Goal: Task Accomplishment & Management: Complete application form

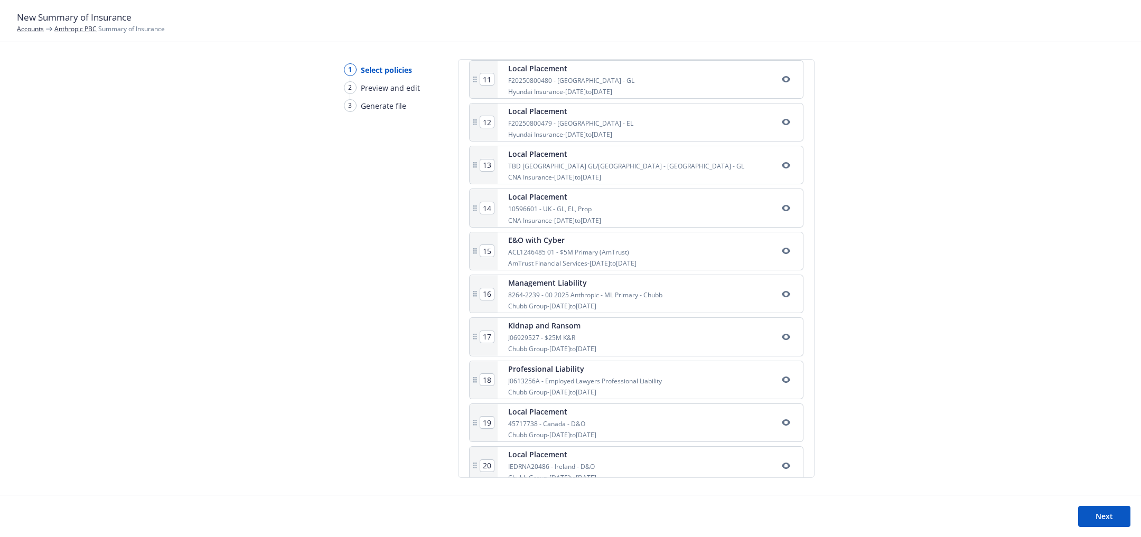
scroll to position [752, 0]
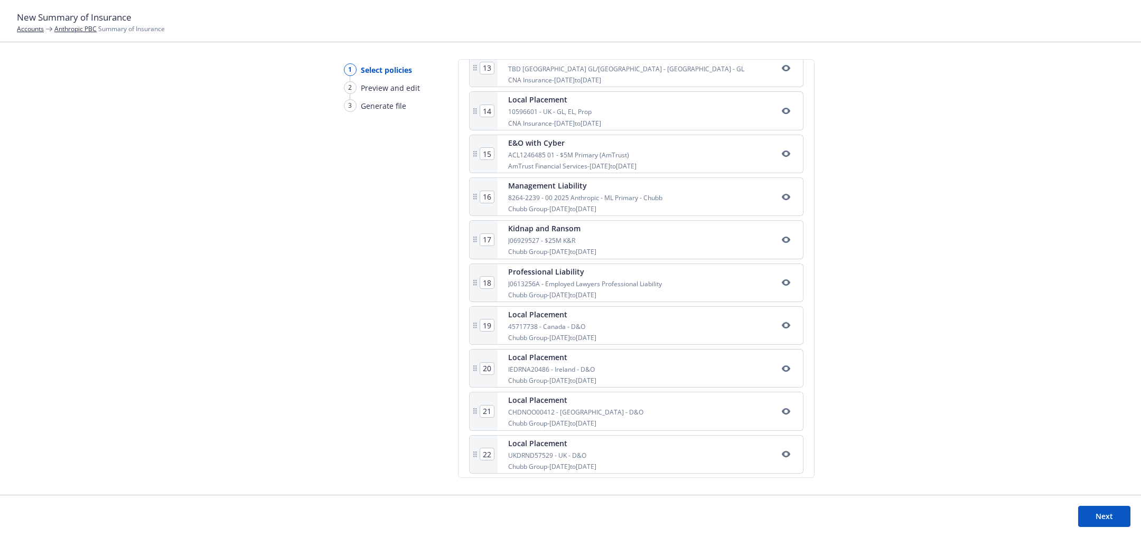
click at [1114, 510] on button "Next" at bounding box center [1104, 516] width 52 height 21
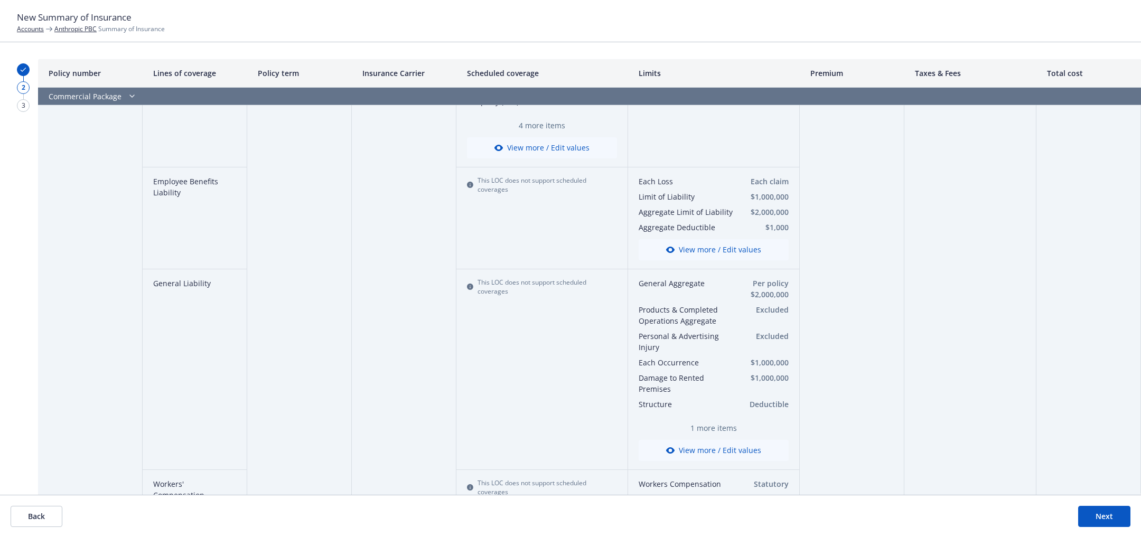
scroll to position [0, 0]
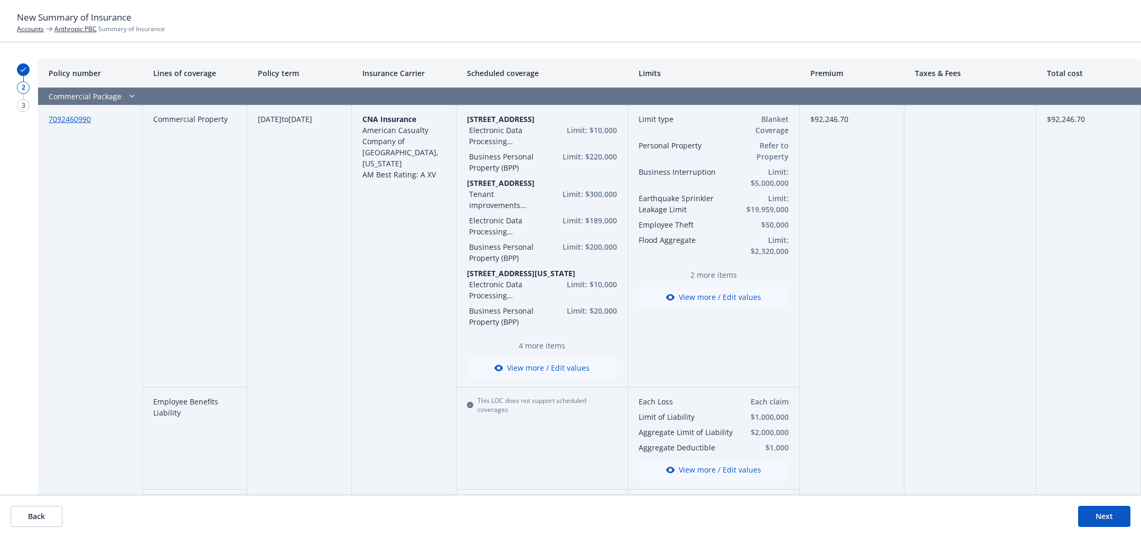
click at [79, 123] on link "7092460990" at bounding box center [70, 119] width 42 height 10
click at [702, 296] on button "View more / Edit values" at bounding box center [714, 297] width 150 height 21
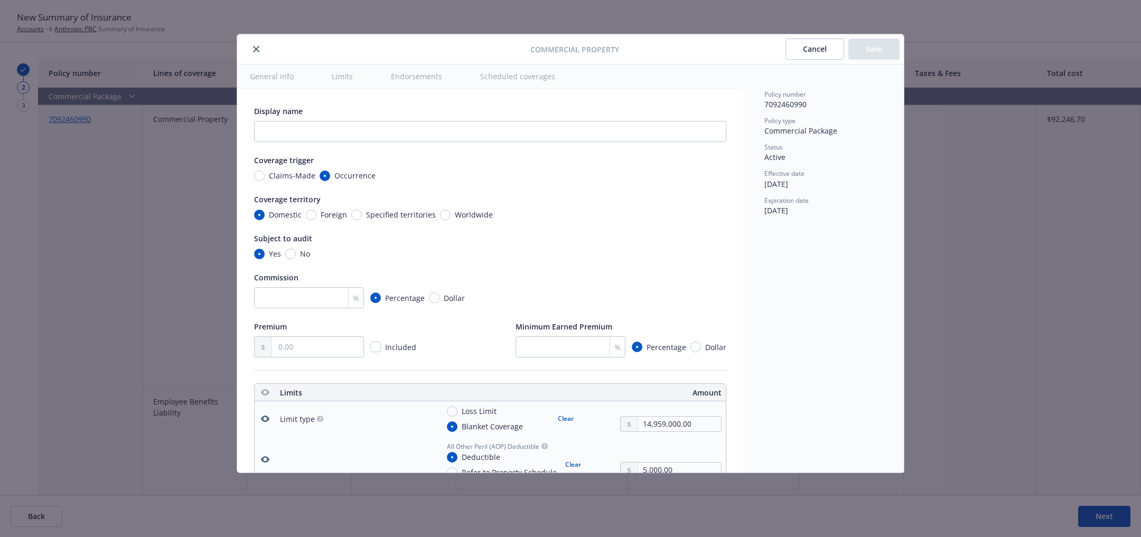
type textarea "x"
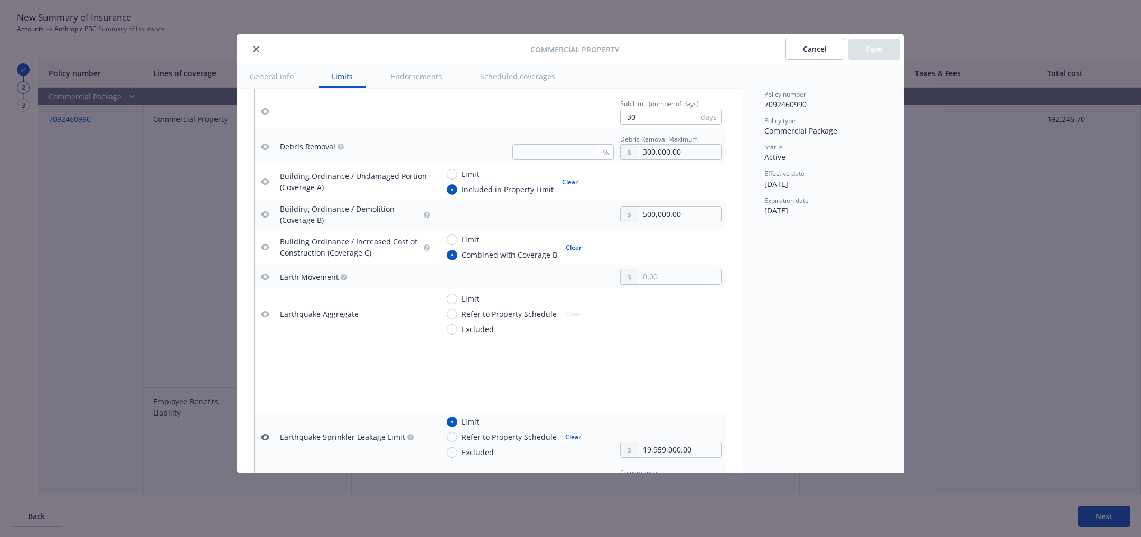
scroll to position [1101, 0]
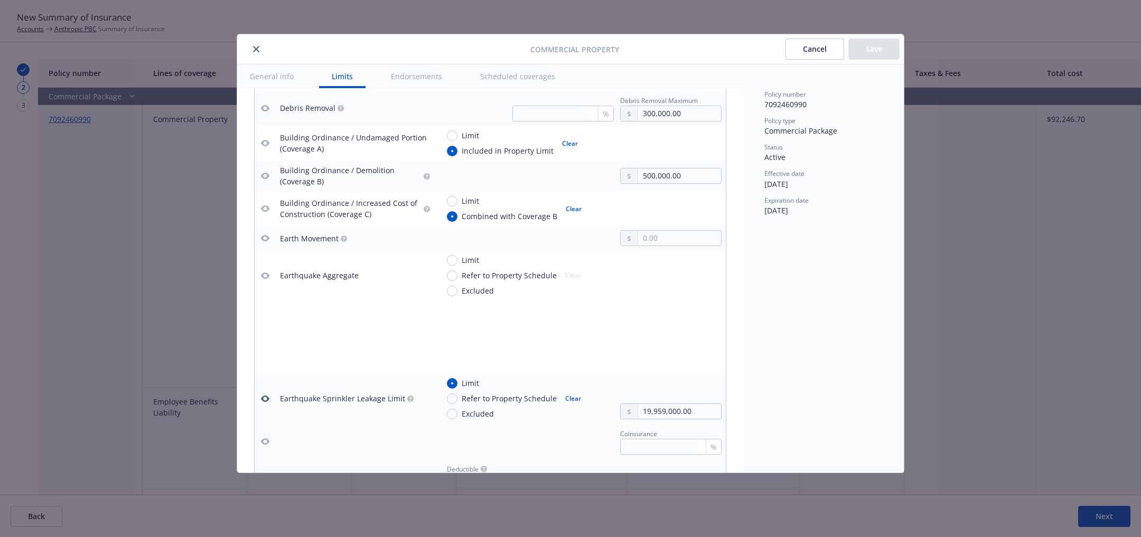
click at [263, 272] on icon "button" at bounding box center [265, 276] width 8 height 8
click at [263, 273] on icon "button" at bounding box center [265, 276] width 8 height 6
click at [455, 255] on input "Limit" at bounding box center [452, 260] width 11 height 11
radio input "true"
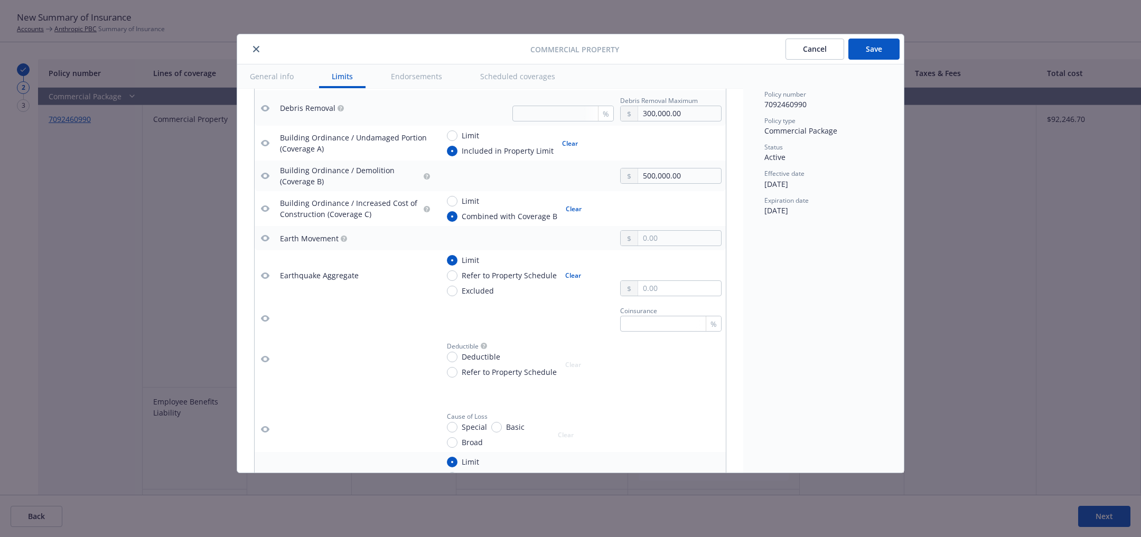
click at [262, 272] on icon "button" at bounding box center [265, 276] width 8 height 8
click at [267, 273] on icon "button" at bounding box center [265, 276] width 8 height 6
click at [267, 275] on icon "button" at bounding box center [265, 276] width 8 height 8
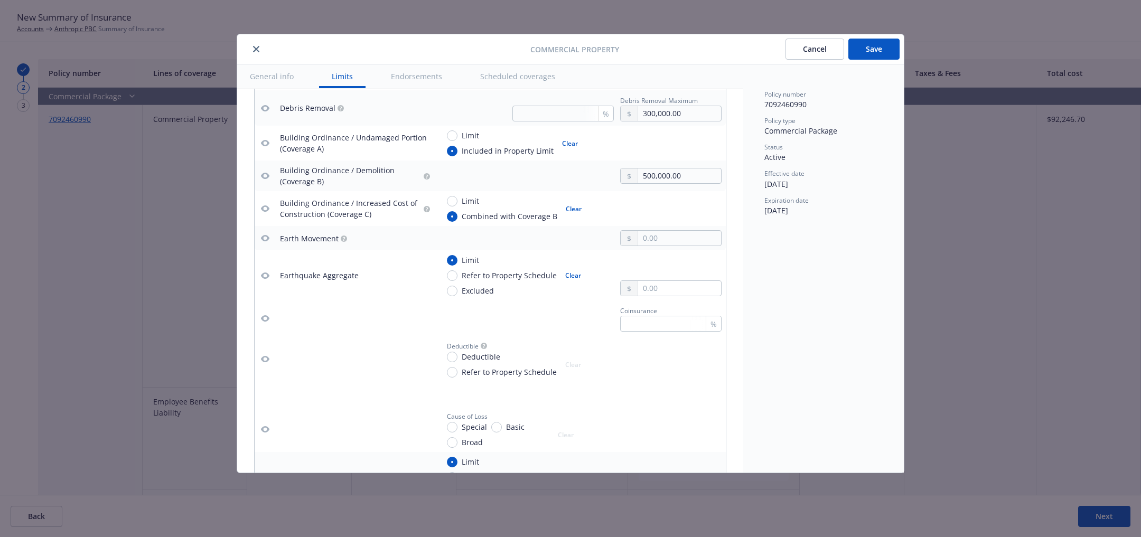
click at [264, 273] on icon "button" at bounding box center [265, 276] width 8 height 8
type textarea "x"
click at [455, 273] on input "Refer to Property Schedule" at bounding box center [452, 276] width 11 height 11
radio input "true"
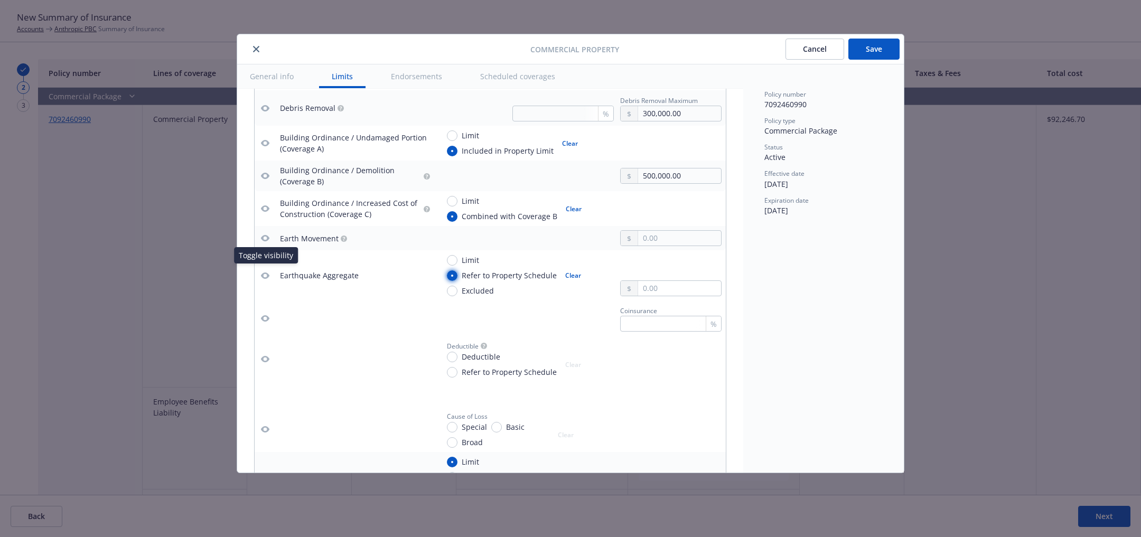
type textarea "x"
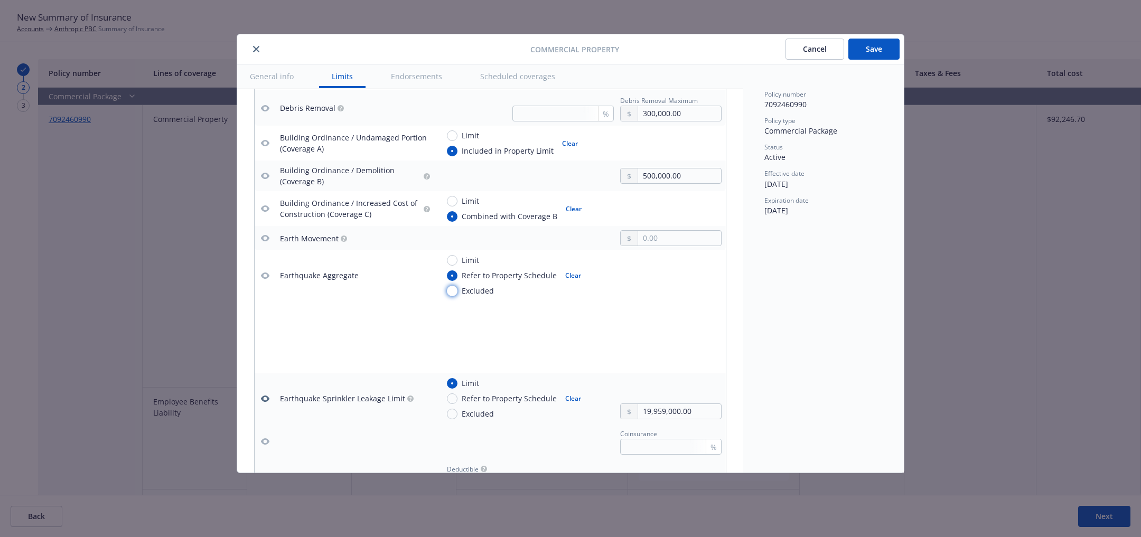
click at [452, 288] on input "Excluded" at bounding box center [452, 291] width 11 height 11
radio input "true"
click at [263, 274] on icon "button" at bounding box center [265, 276] width 8 height 6
click at [267, 272] on icon "button" at bounding box center [265, 276] width 8 height 8
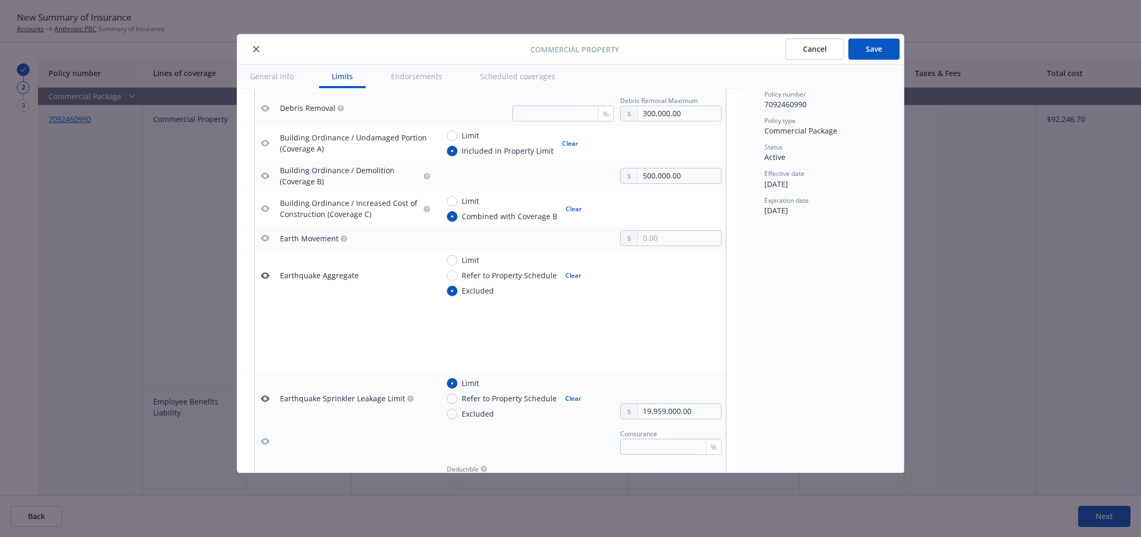
click at [569, 269] on button "Clear" at bounding box center [573, 275] width 29 height 15
type textarea "x"
radio input "false"
type textarea "x"
click at [262, 273] on icon "button" at bounding box center [265, 276] width 8 height 6
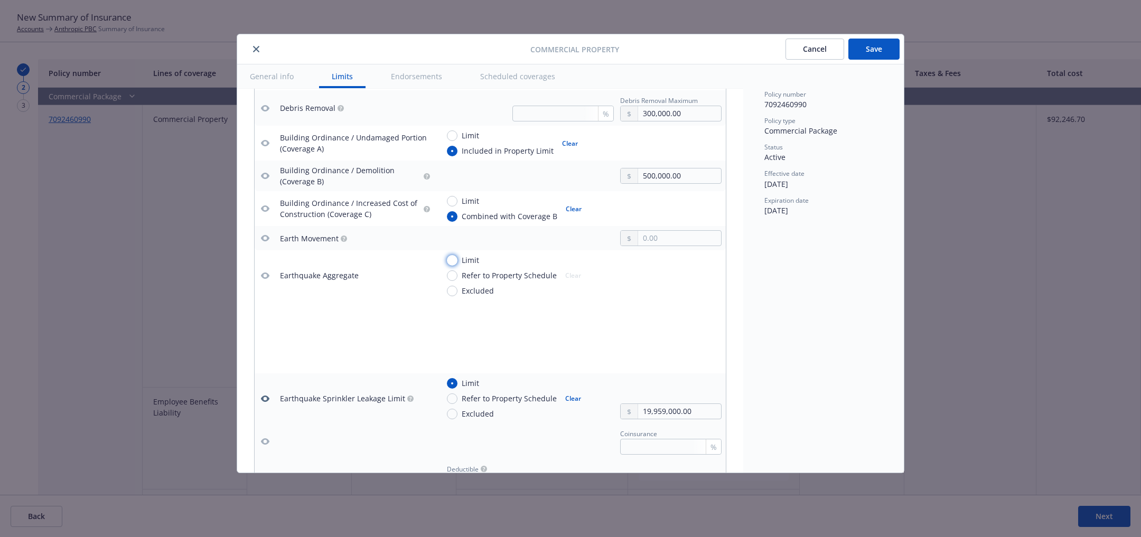
click at [452, 255] on input "Limit" at bounding box center [452, 260] width 11 height 11
radio input "true"
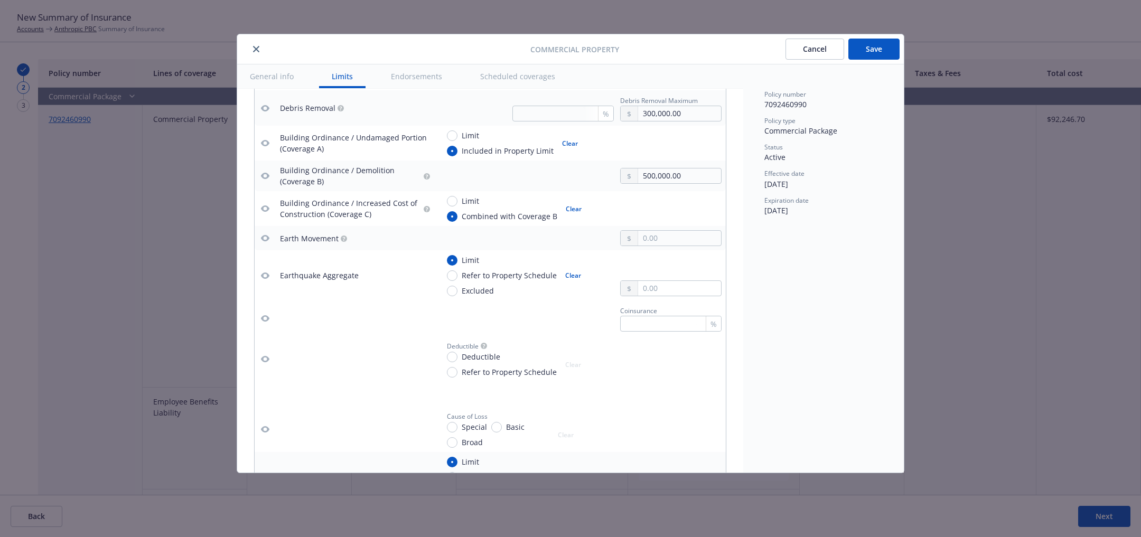
click at [574, 273] on button "Clear" at bounding box center [573, 275] width 29 height 15
type textarea "x"
radio input "false"
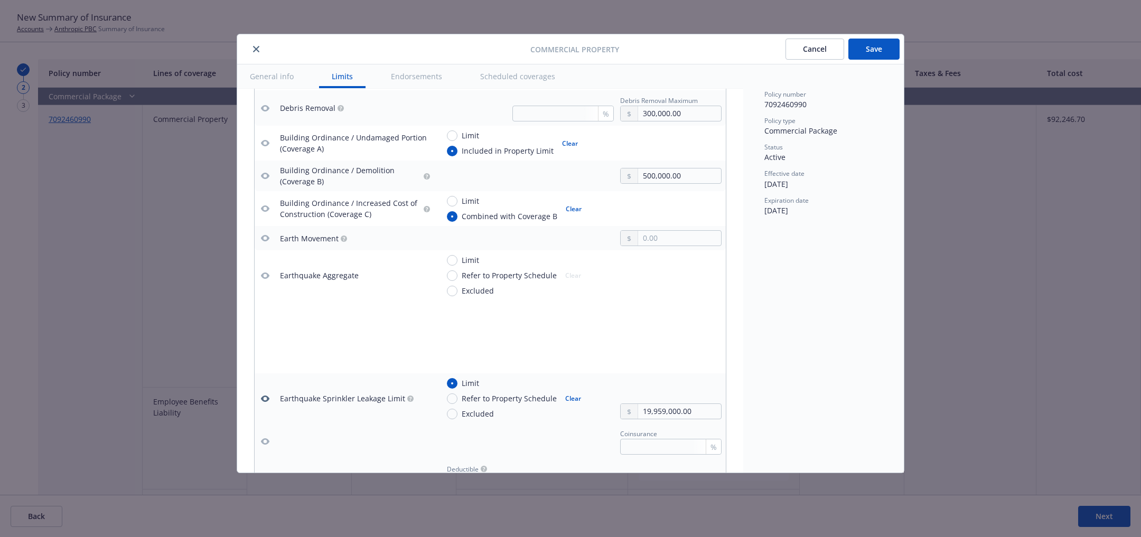
type textarea "x"
click at [264, 272] on icon "button" at bounding box center [265, 276] width 8 height 8
click at [450, 255] on input "Limit" at bounding box center [452, 260] width 11 height 11
radio input "true"
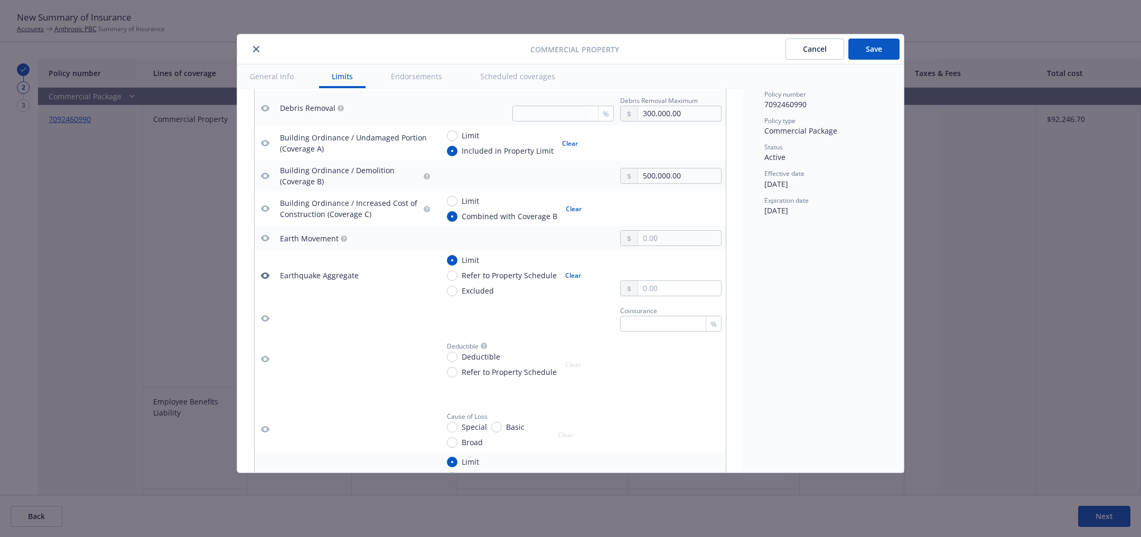
click at [573, 272] on button "Clear" at bounding box center [573, 275] width 29 height 15
type textarea "x"
radio input "false"
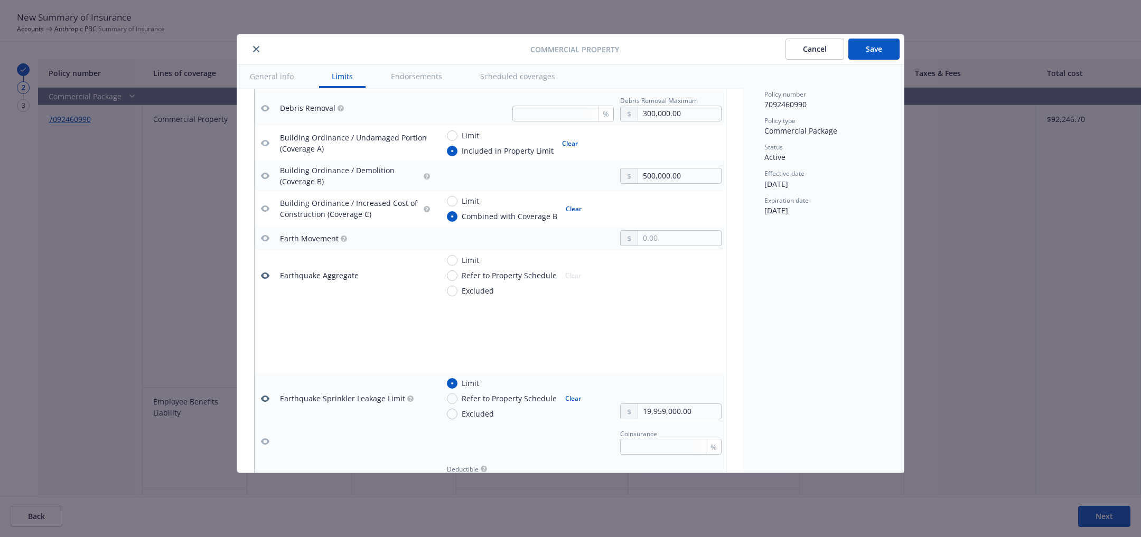
type textarea "x"
click at [262, 275] on icon "button" at bounding box center [265, 276] width 8 height 8
click at [456, 286] on input "Excluded" at bounding box center [452, 291] width 11 height 11
radio input "true"
type textarea "x"
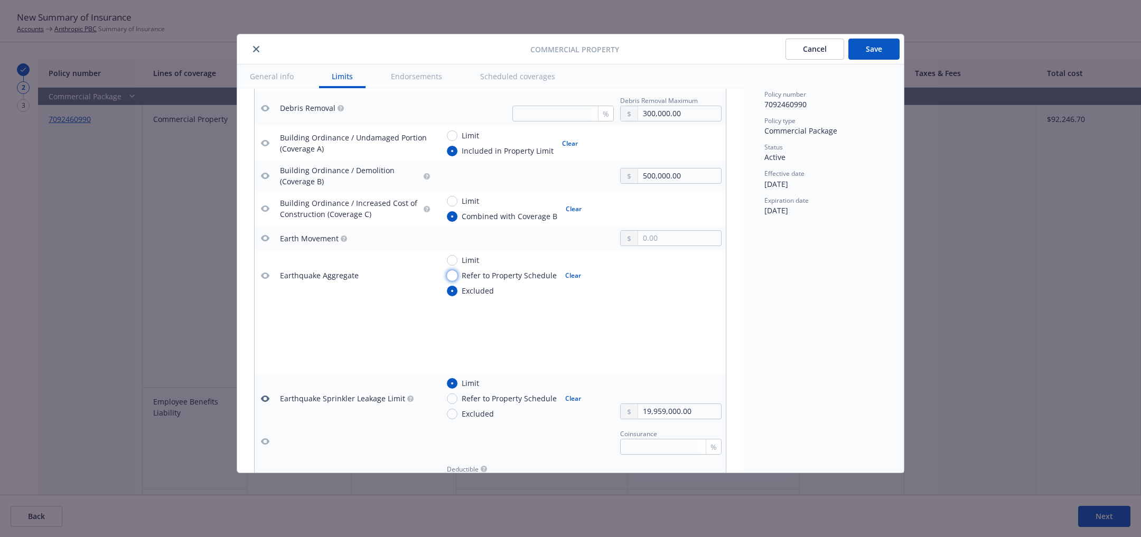
click at [453, 273] on input "Refer to Property Schedule" at bounding box center [452, 276] width 11 height 11
radio input "true"
type textarea "x"
click at [454, 250] on td "Limit Refer to Property Schedule Excluded Clear" at bounding box center [580, 275] width 292 height 50
click at [454, 255] on input "Limit" at bounding box center [452, 260] width 11 height 11
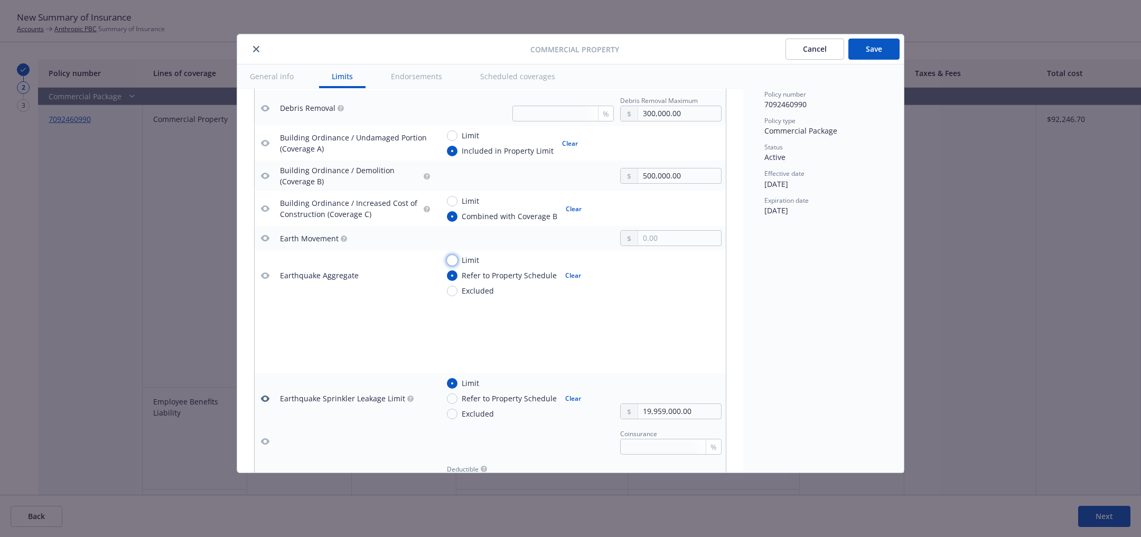
radio input "true"
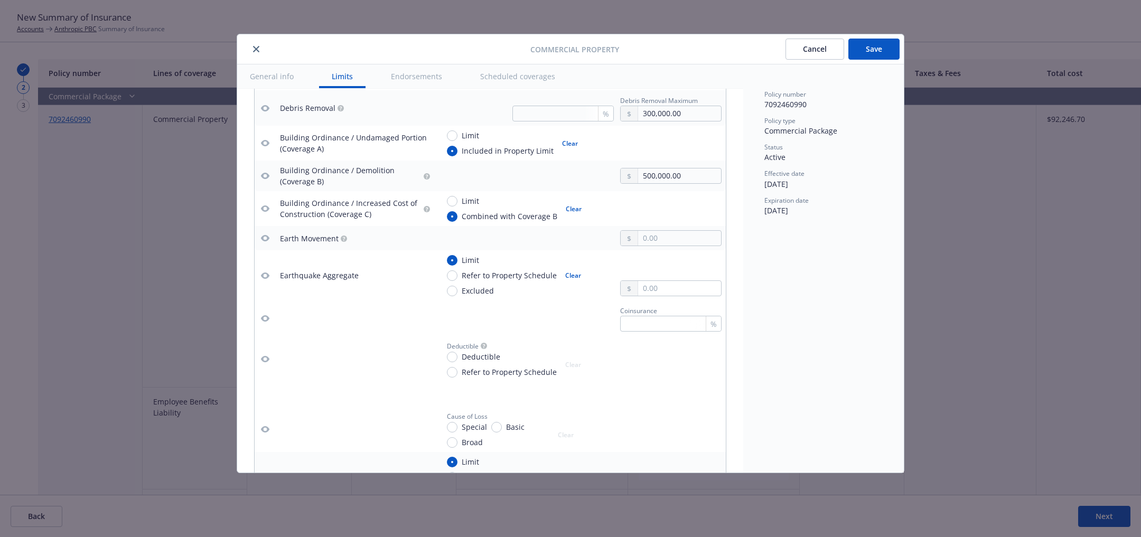
click at [572, 268] on button "Clear" at bounding box center [573, 275] width 29 height 15
type textarea "x"
radio input "false"
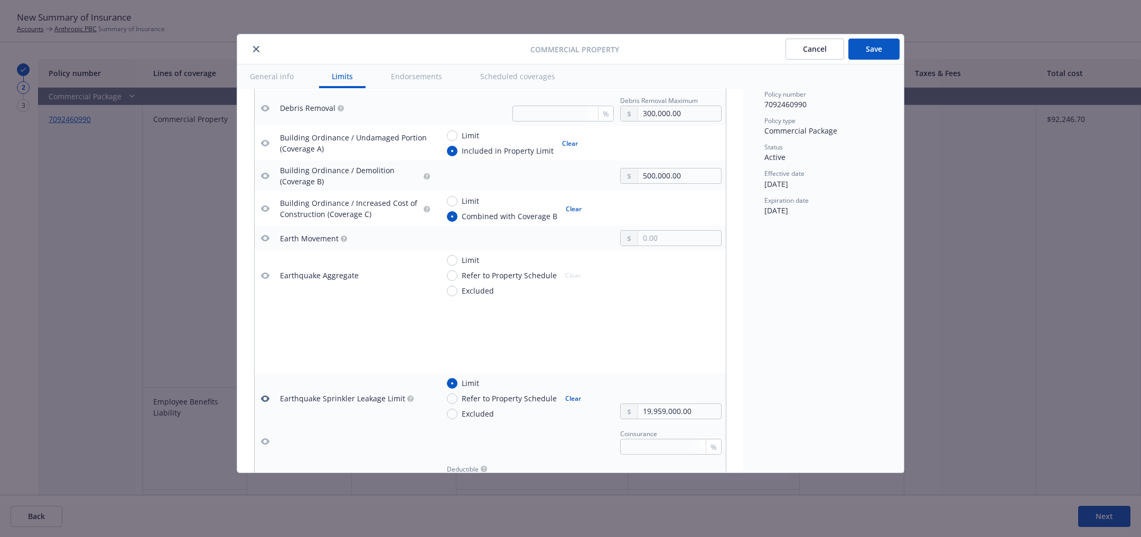
click at [262, 272] on icon "button" at bounding box center [265, 276] width 8 height 8
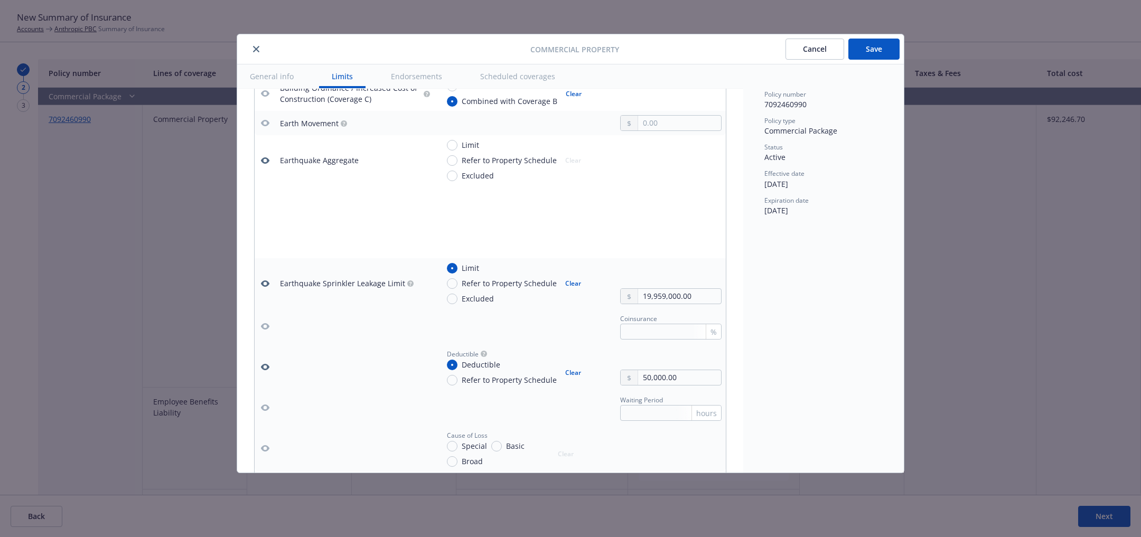
scroll to position [1151, 0]
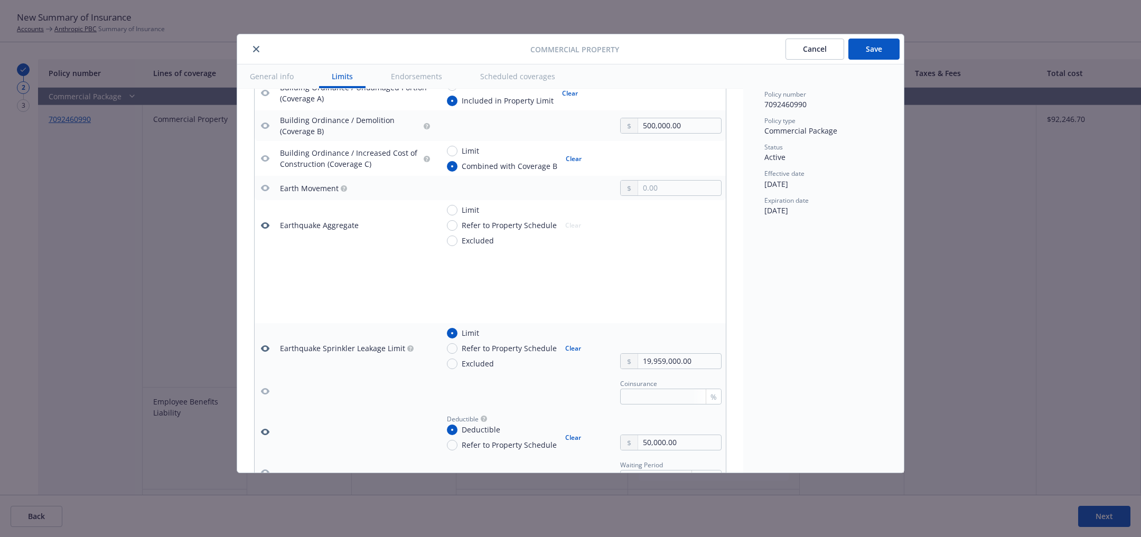
click at [265, 221] on icon "button" at bounding box center [265, 225] width 8 height 8
type textarea "x"
click at [455, 210] on input "Limit" at bounding box center [452, 210] width 11 height 11
radio input "true"
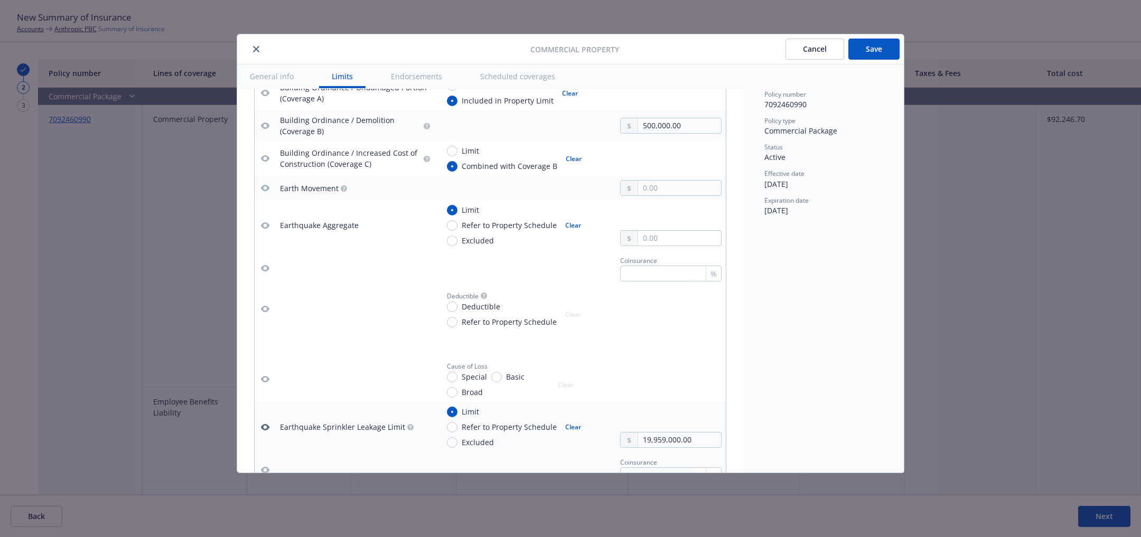
click at [819, 45] on button "Cancel" at bounding box center [815, 49] width 59 height 21
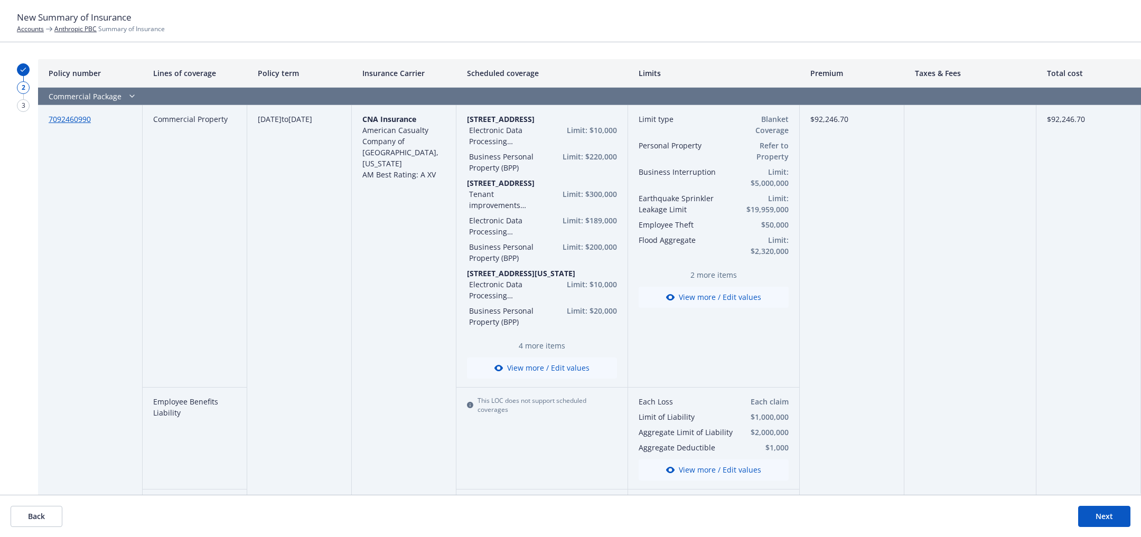
click at [718, 298] on button "View more / Edit values" at bounding box center [714, 297] width 150 height 21
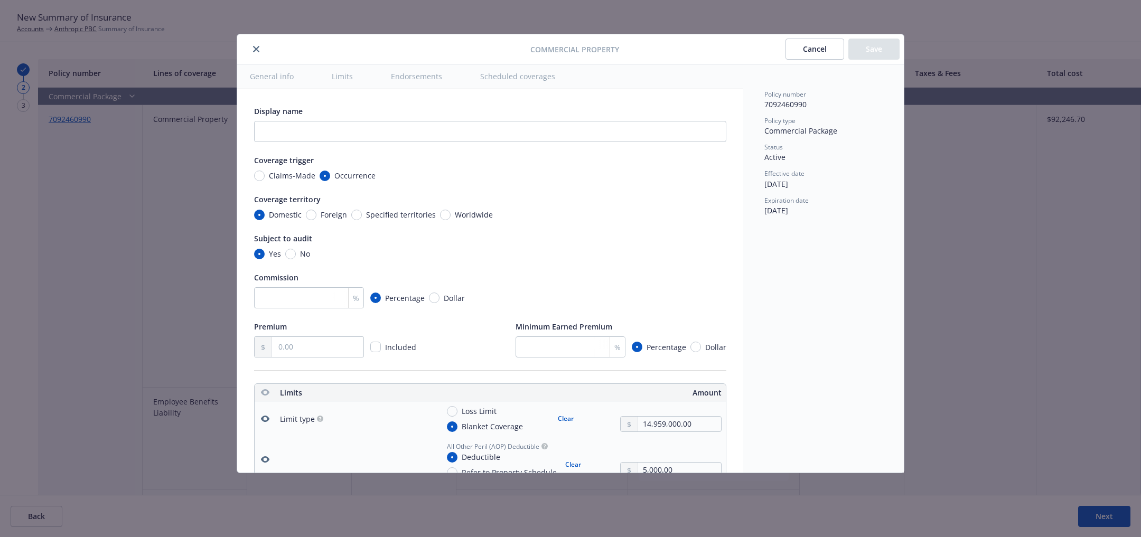
scroll to position [295, 0]
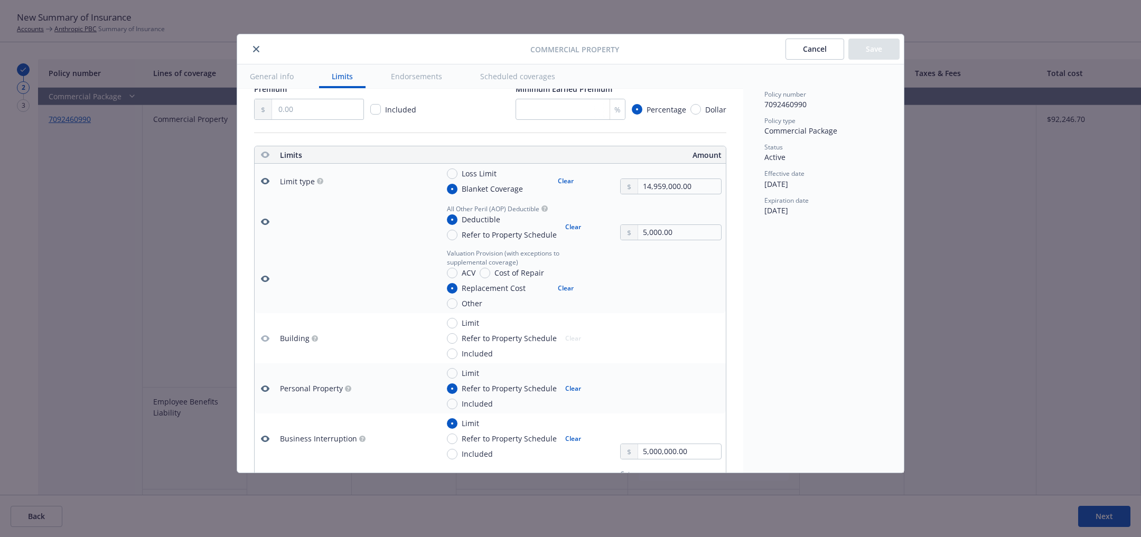
type textarea "x"
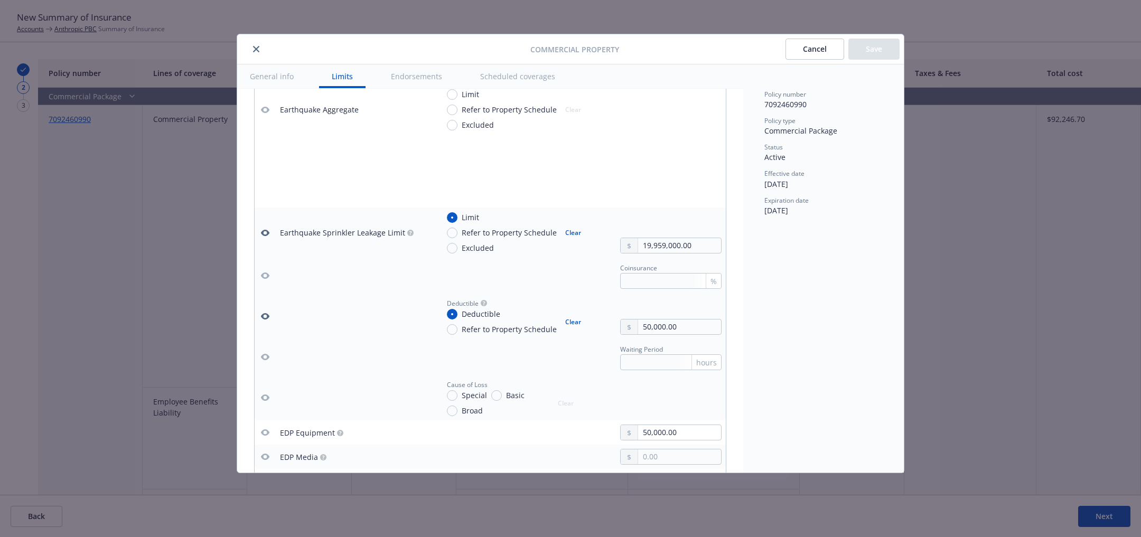
scroll to position [1206, 0]
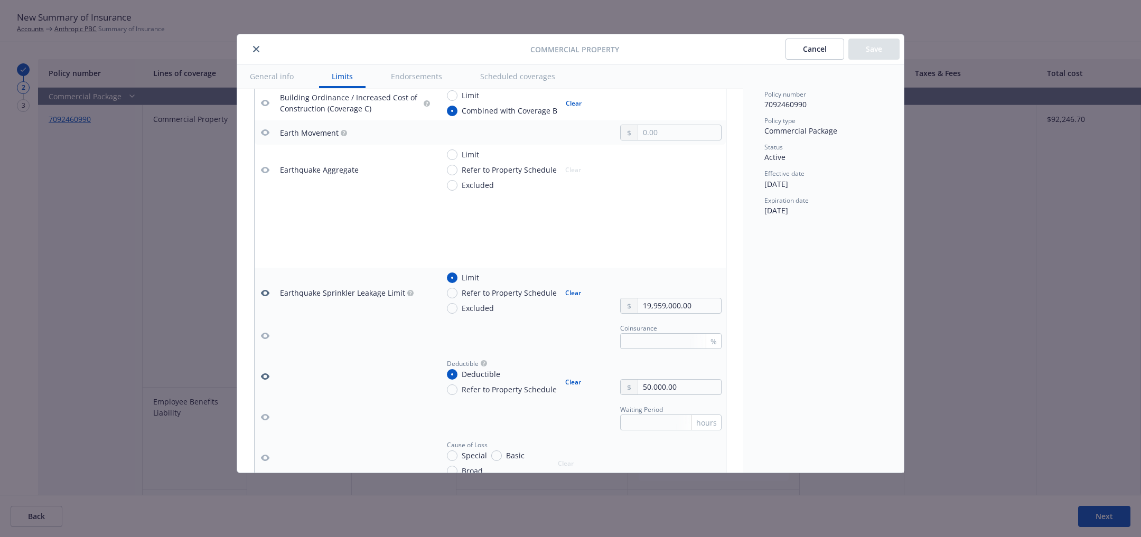
click at [267, 167] on icon "button" at bounding box center [265, 170] width 8 height 6
click at [453, 182] on input "Excluded" at bounding box center [452, 185] width 11 height 11
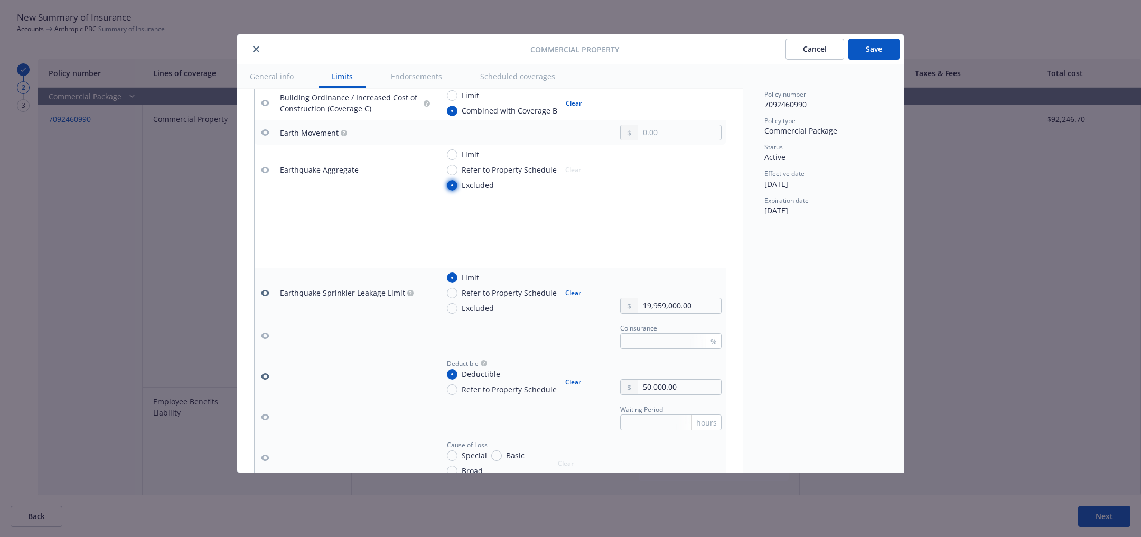
radio input "true"
click at [264, 166] on icon "button" at bounding box center [265, 170] width 8 height 8
click at [566, 163] on button "Clear" at bounding box center [573, 170] width 29 height 15
type textarea "x"
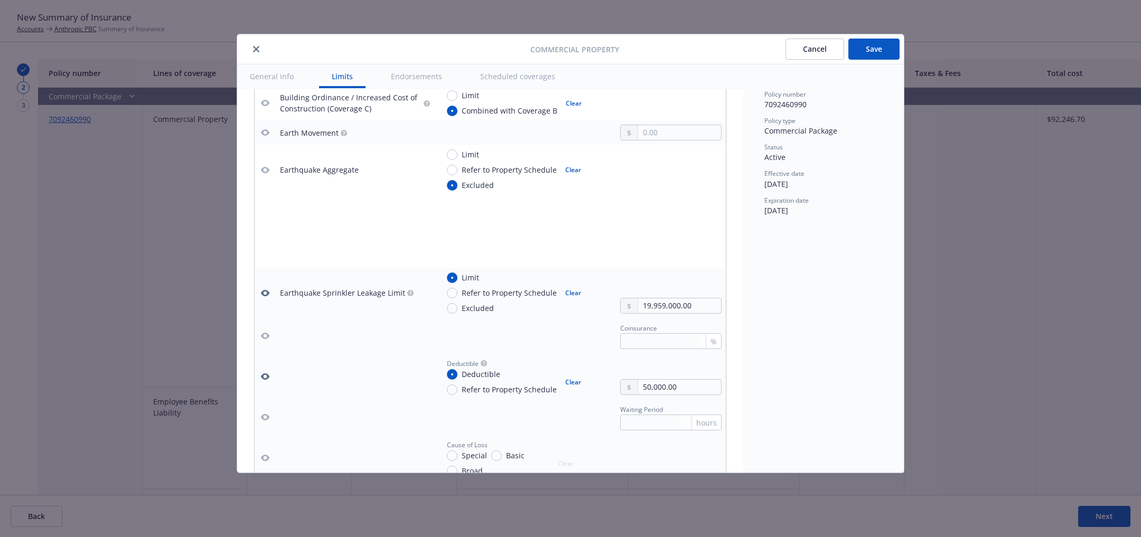
radio input "false"
click at [265, 167] on icon "button" at bounding box center [265, 170] width 8 height 8
click at [266, 167] on icon "button" at bounding box center [265, 170] width 8 height 8
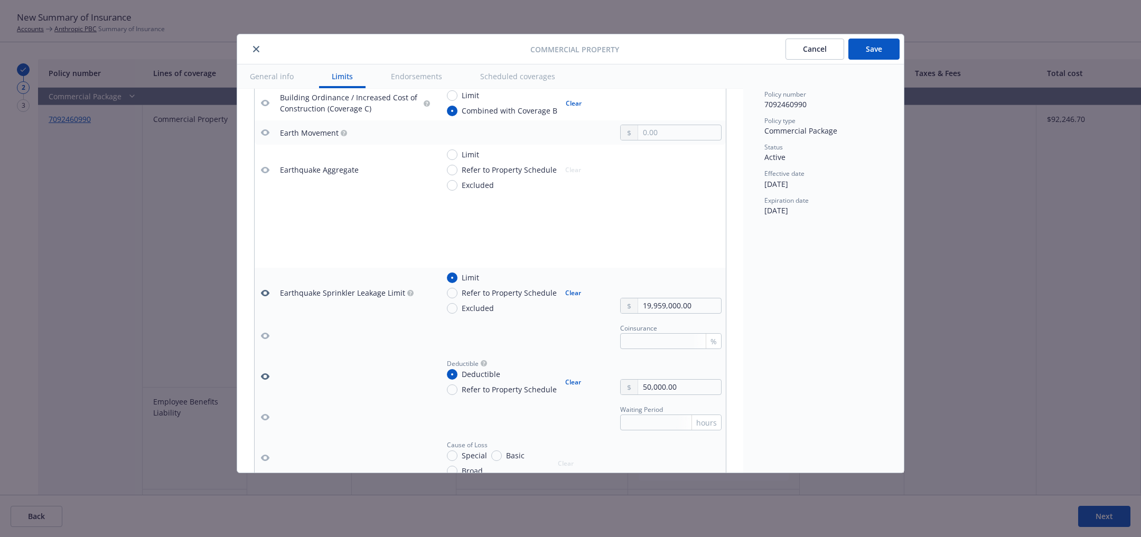
click at [267, 167] on icon "button" at bounding box center [265, 170] width 8 height 6
click at [328, 190] on td "Earthquake Aggregate" at bounding box center [355, 170] width 159 height 50
click at [831, 45] on button "Cancel" at bounding box center [815, 49] width 59 height 21
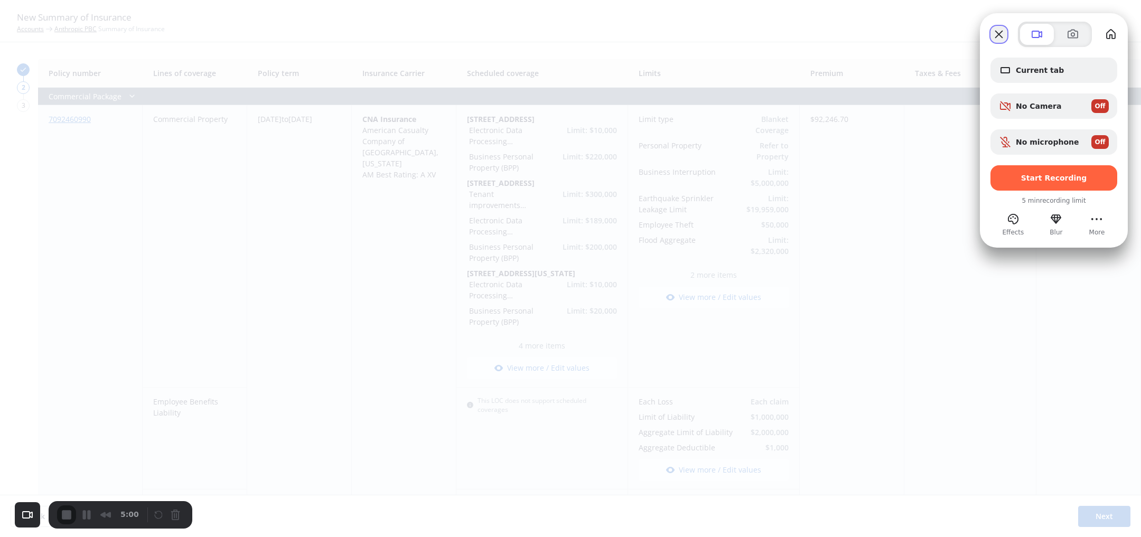
click at [994, 39] on button "Close" at bounding box center [999, 34] width 17 height 17
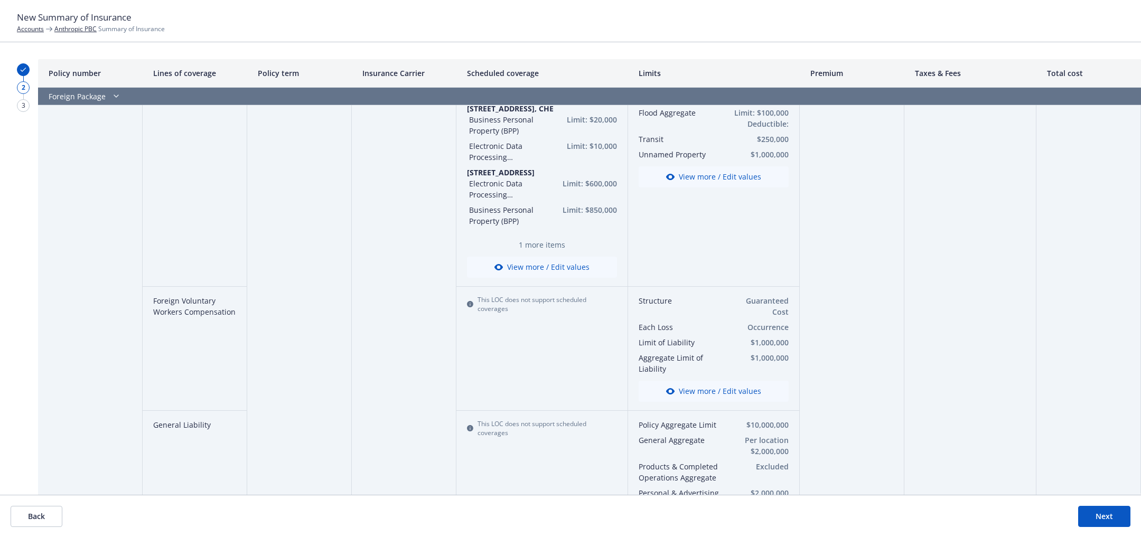
scroll to position [1419, 0]
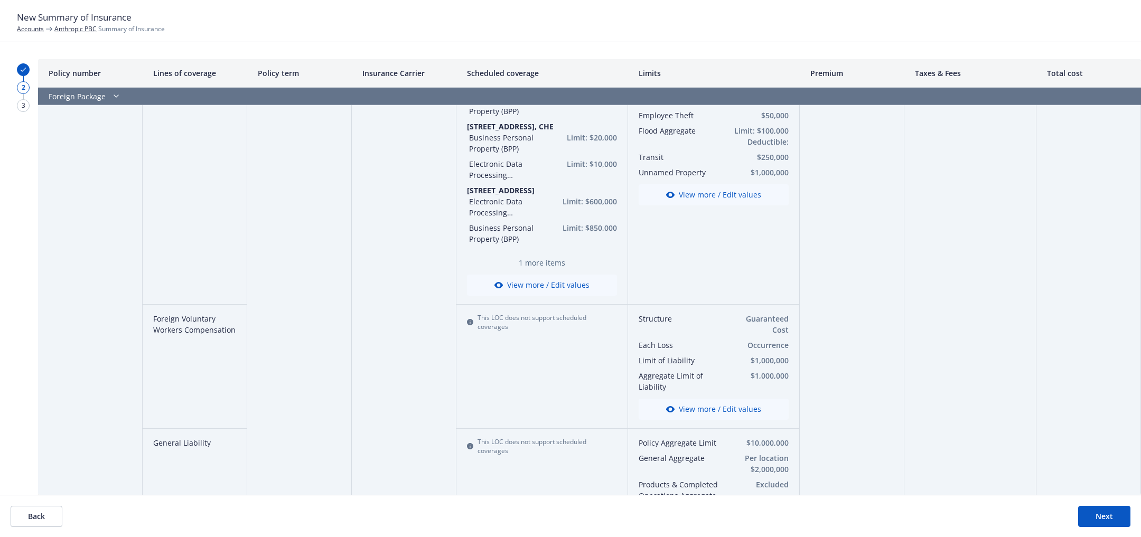
click at [685, 399] on button "View more / Edit values" at bounding box center [714, 409] width 150 height 21
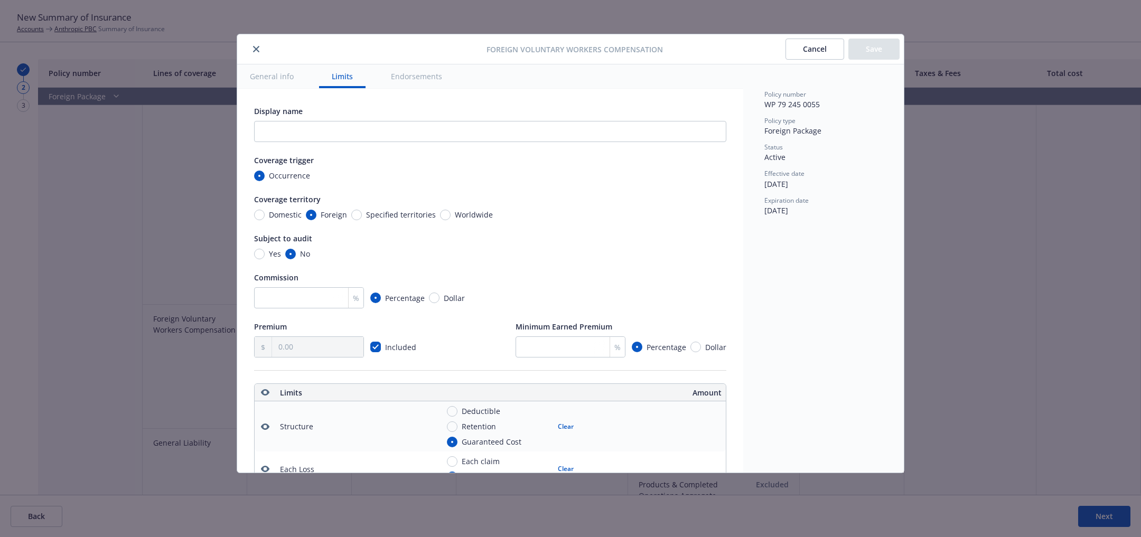
scroll to position [483, 0]
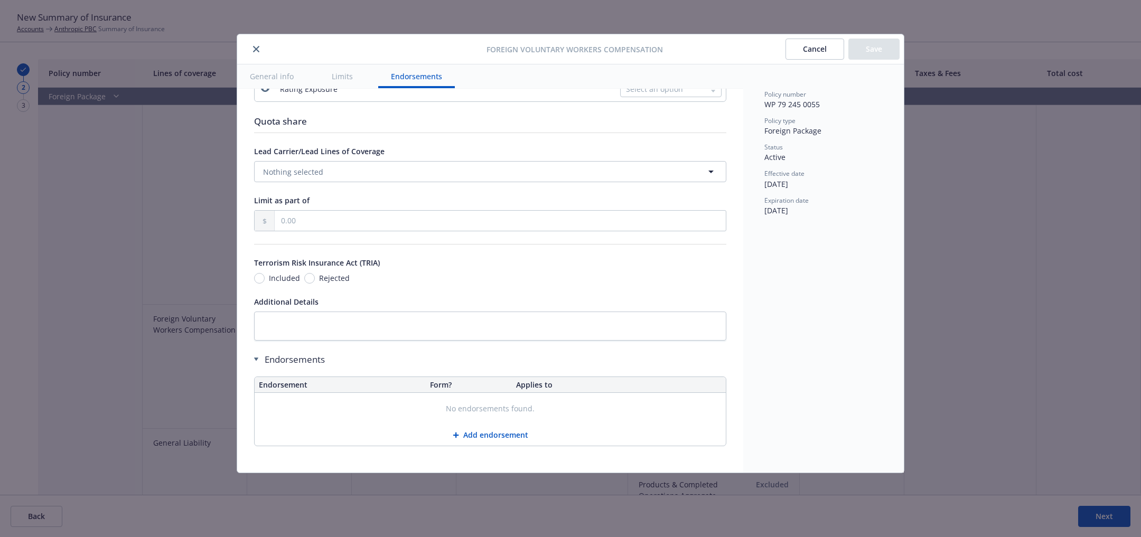
click at [255, 48] on icon "close" at bounding box center [256, 49] width 6 height 6
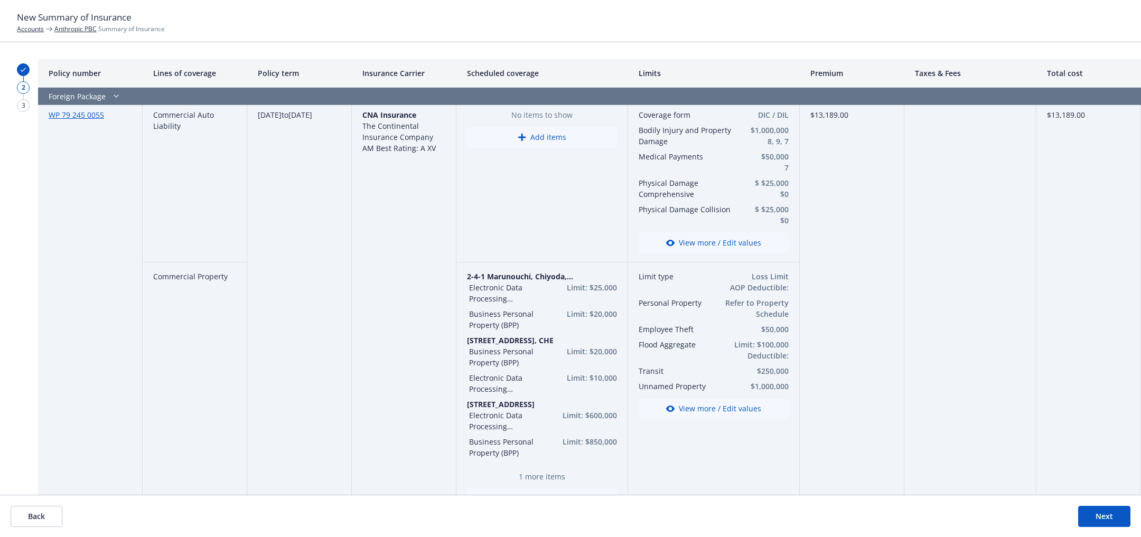
scroll to position [1179, 0]
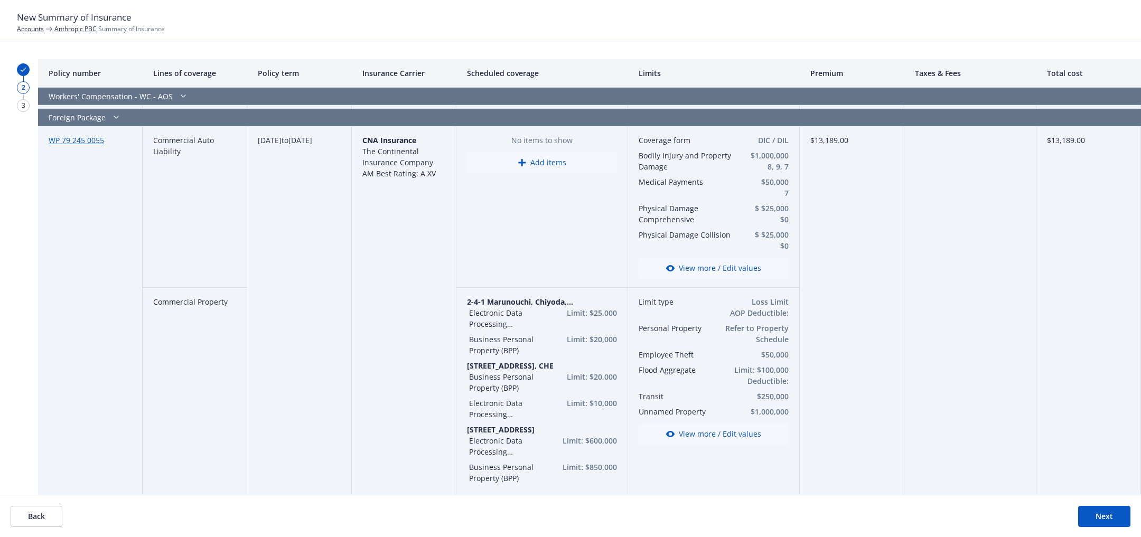
click at [726, 432] on button "View more / Edit values" at bounding box center [714, 434] width 150 height 21
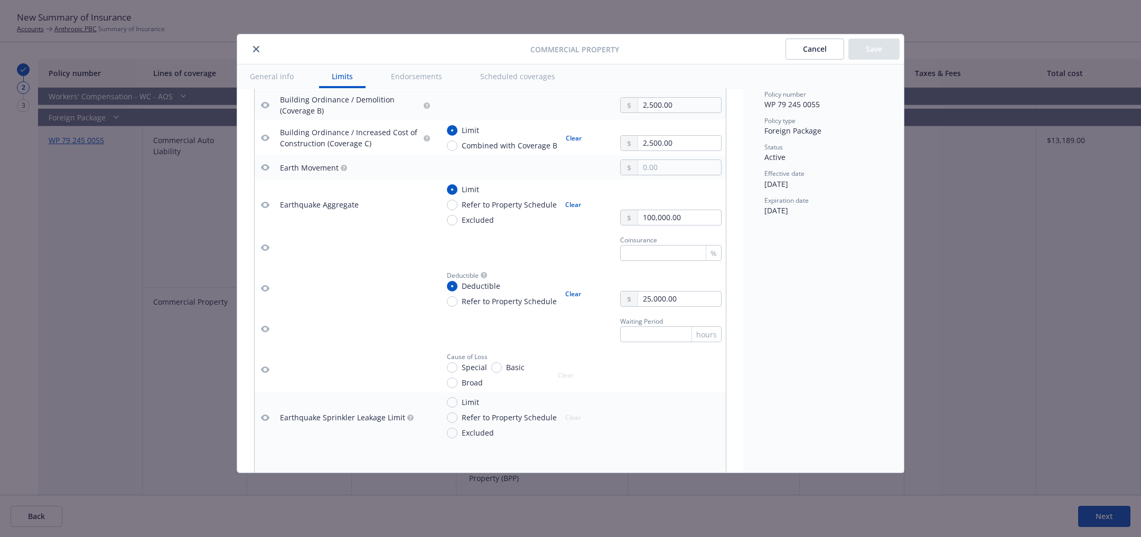
scroll to position [1108, 0]
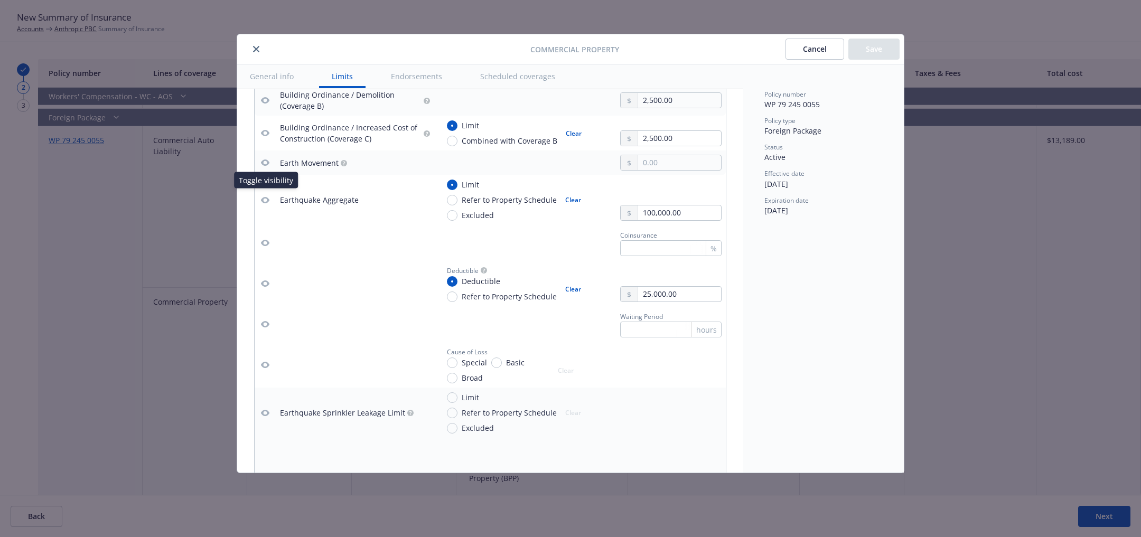
click at [268, 197] on icon "button" at bounding box center [265, 200] width 8 height 6
click at [265, 196] on icon "button" at bounding box center [265, 200] width 8 height 8
click at [267, 198] on icon "button" at bounding box center [265, 200] width 8 height 6
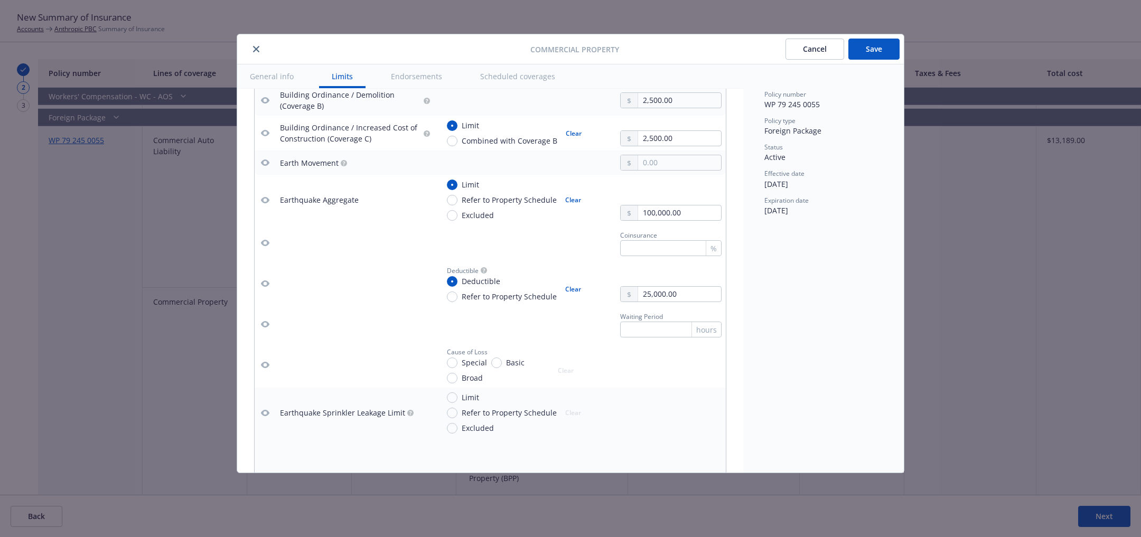
click at [263, 196] on icon "button" at bounding box center [265, 200] width 8 height 8
click at [257, 46] on icon "close" at bounding box center [256, 49] width 6 height 6
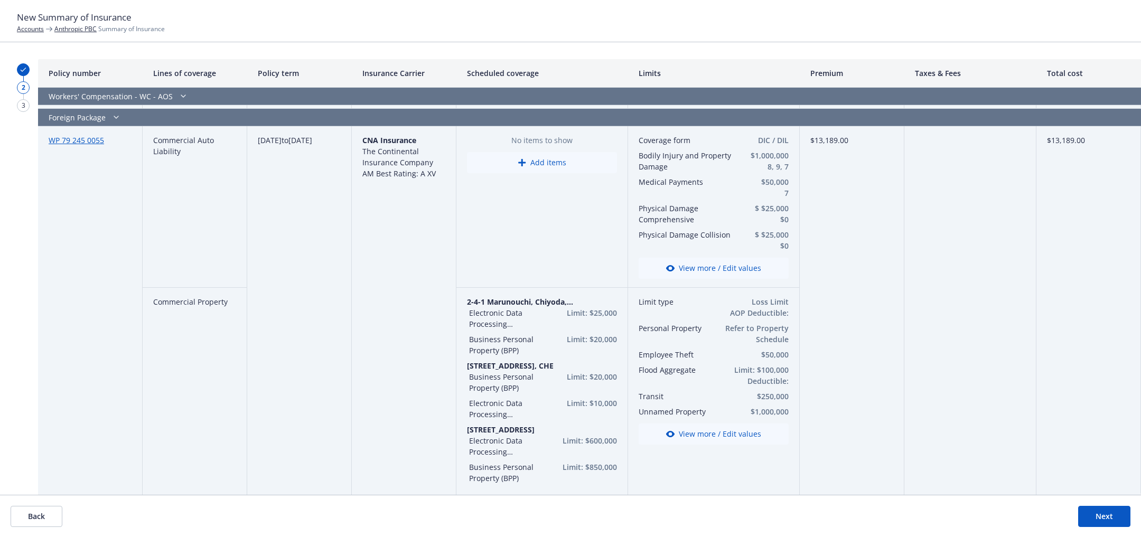
click at [676, 427] on button "View more / Edit values" at bounding box center [714, 434] width 150 height 21
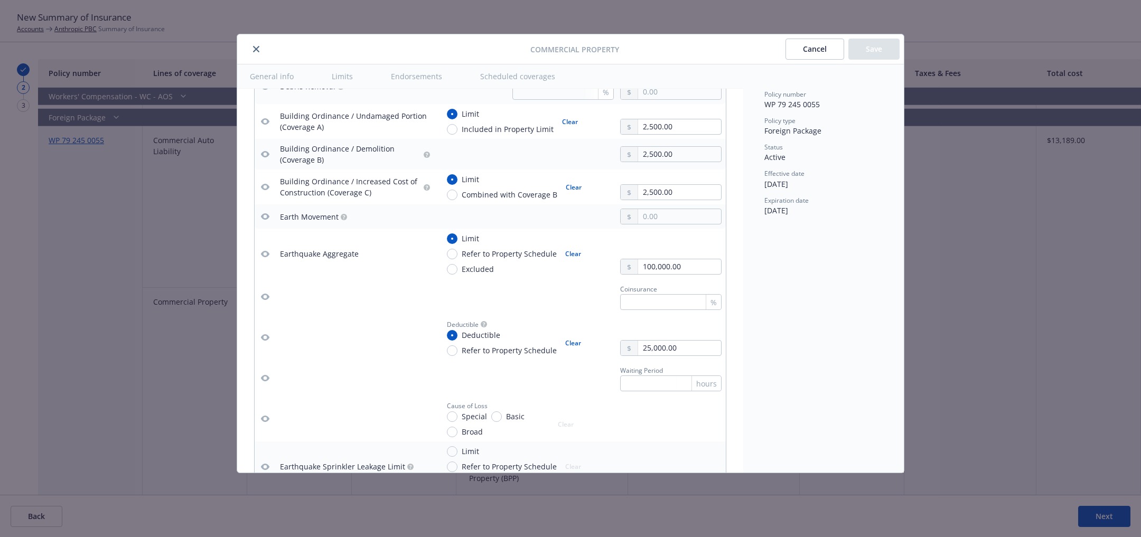
scroll to position [1059, 0]
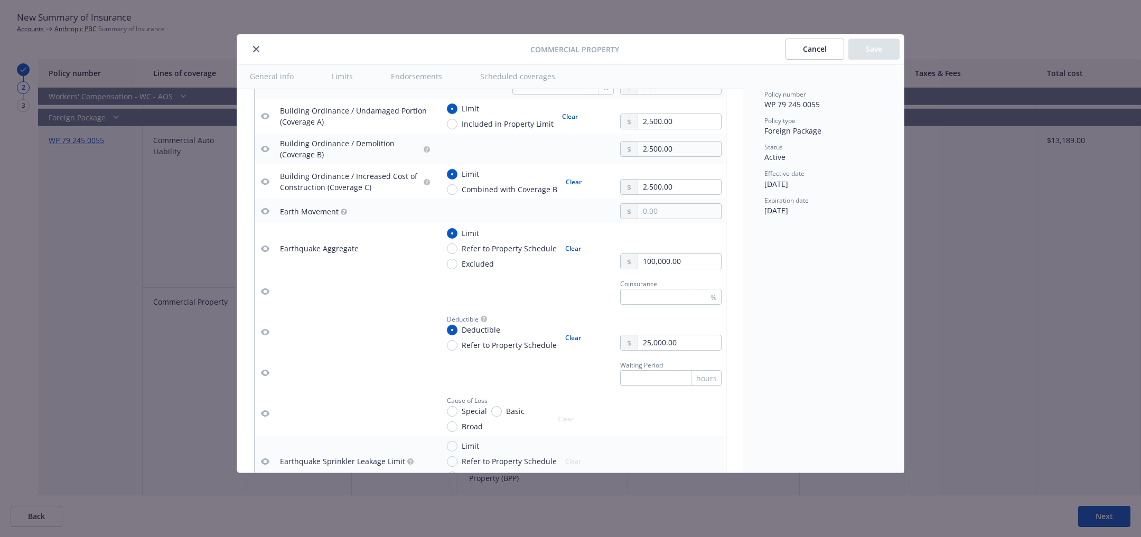
click at [266, 246] on icon "button" at bounding box center [265, 249] width 8 height 8
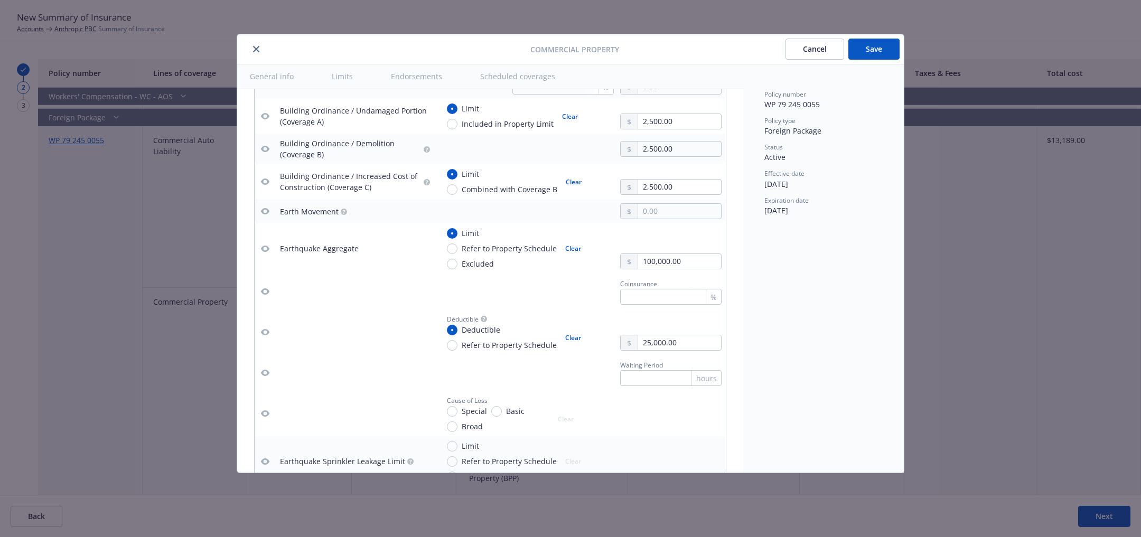
click at [266, 246] on icon "button" at bounding box center [265, 249] width 8 height 8
click at [267, 180] on icon "button" at bounding box center [265, 182] width 8 height 6
click at [264, 245] on icon "button" at bounding box center [265, 249] width 8 height 8
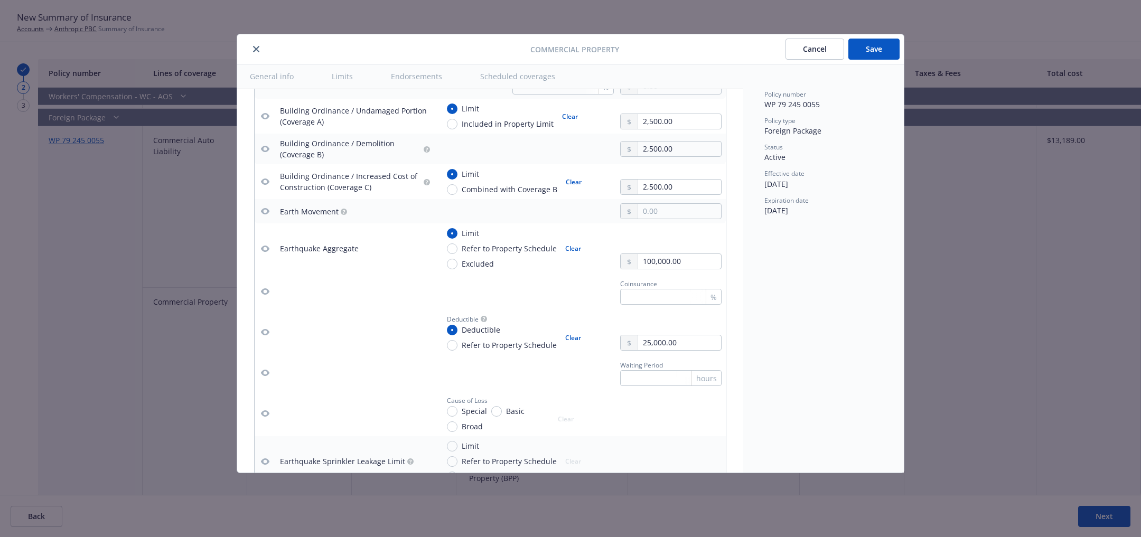
click at [264, 245] on icon "button" at bounding box center [265, 249] width 8 height 8
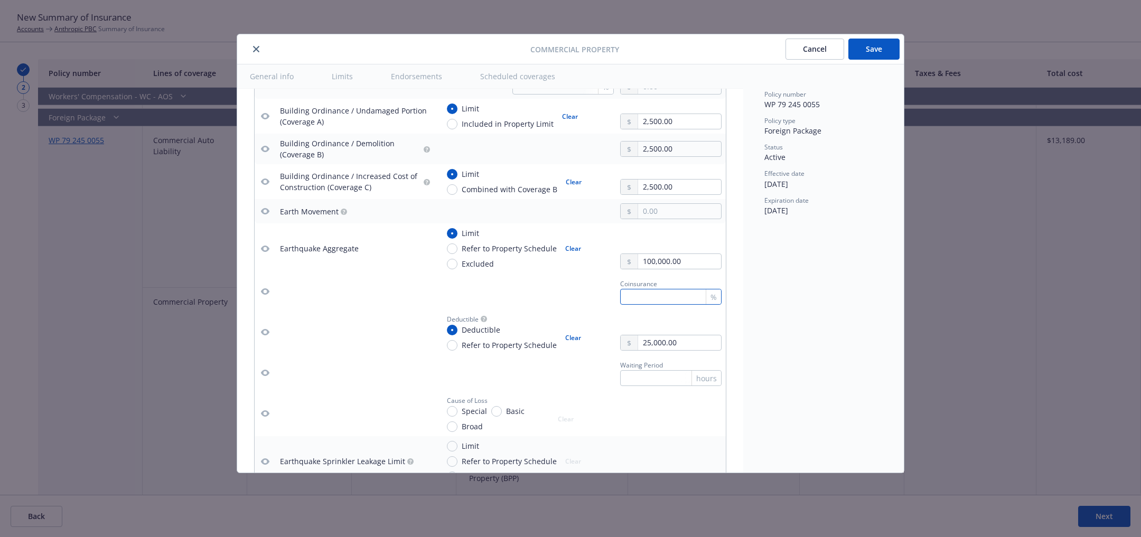
click at [671, 299] on input "text" at bounding box center [670, 297] width 101 height 16
type textarea "x"
type input "2"
type textarea "x"
type input "23"
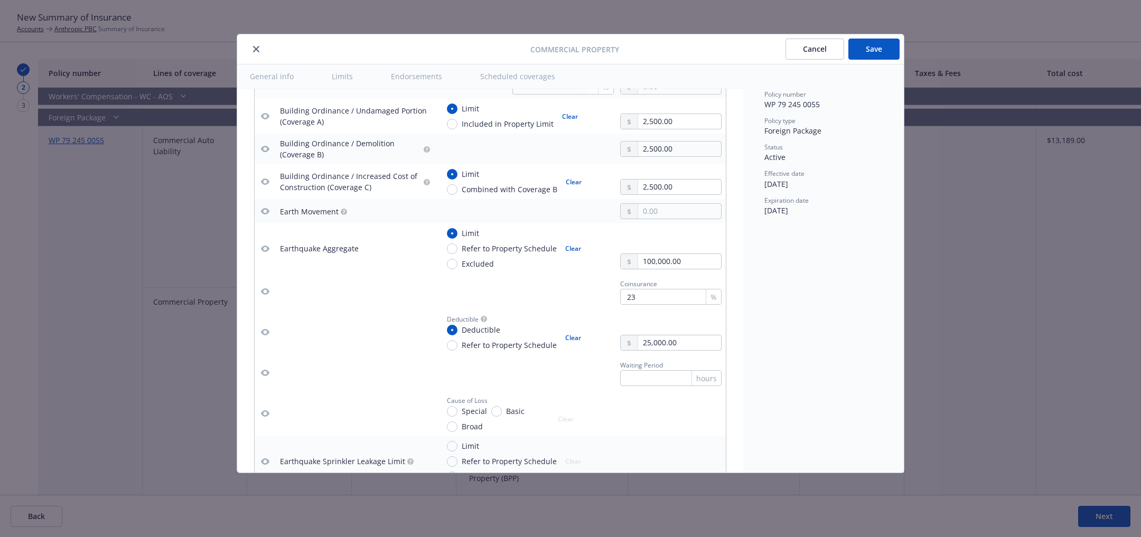
type textarea "x"
click at [266, 245] on icon "button" at bounding box center [265, 249] width 8 height 8
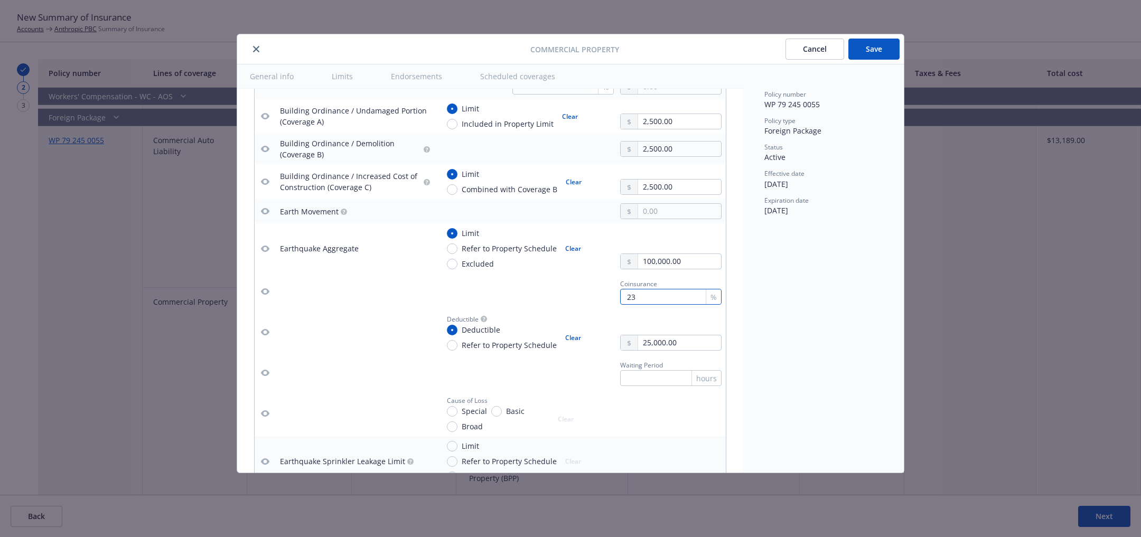
drag, startPoint x: 644, startPoint y: 298, endPoint x: 610, endPoint y: 298, distance: 33.3
click at [610, 298] on div "Coinsurance 23 %" at bounding box center [580, 291] width 283 height 27
type textarea "x"
click at [265, 329] on icon "button" at bounding box center [265, 332] width 8 height 8
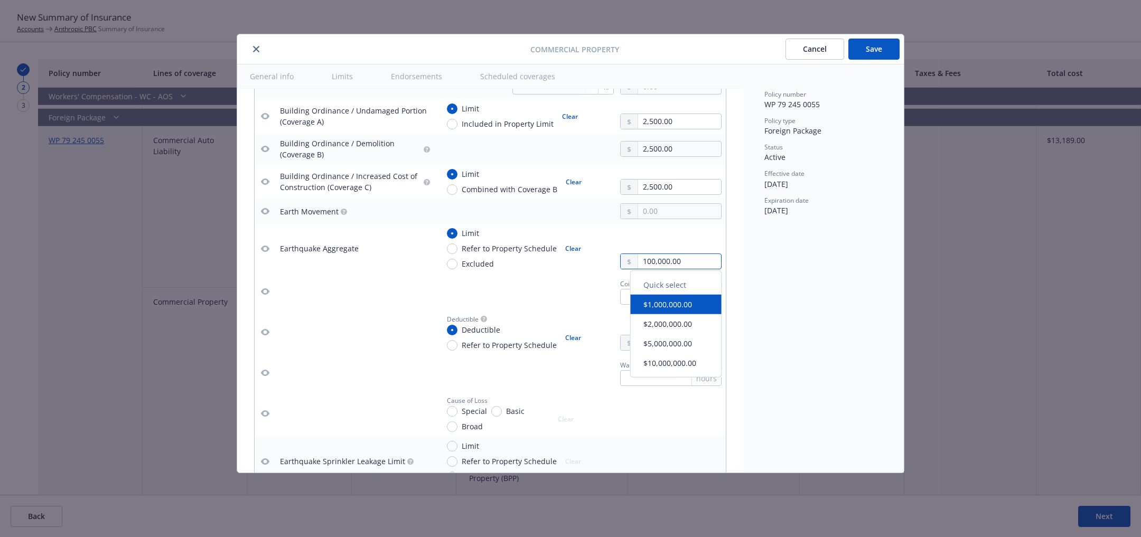
drag, startPoint x: 694, startPoint y: 257, endPoint x: 618, endPoint y: 257, distance: 76.1
click at [618, 257] on div "Limit Refer to Property Schedule Excluded Clear 100,000.00" at bounding box center [580, 249] width 283 height 42
click at [502, 301] on div "Coinsurance %" at bounding box center [580, 291] width 283 height 27
click at [452, 247] on input "Refer to Property Schedule" at bounding box center [452, 249] width 11 height 11
radio input "true"
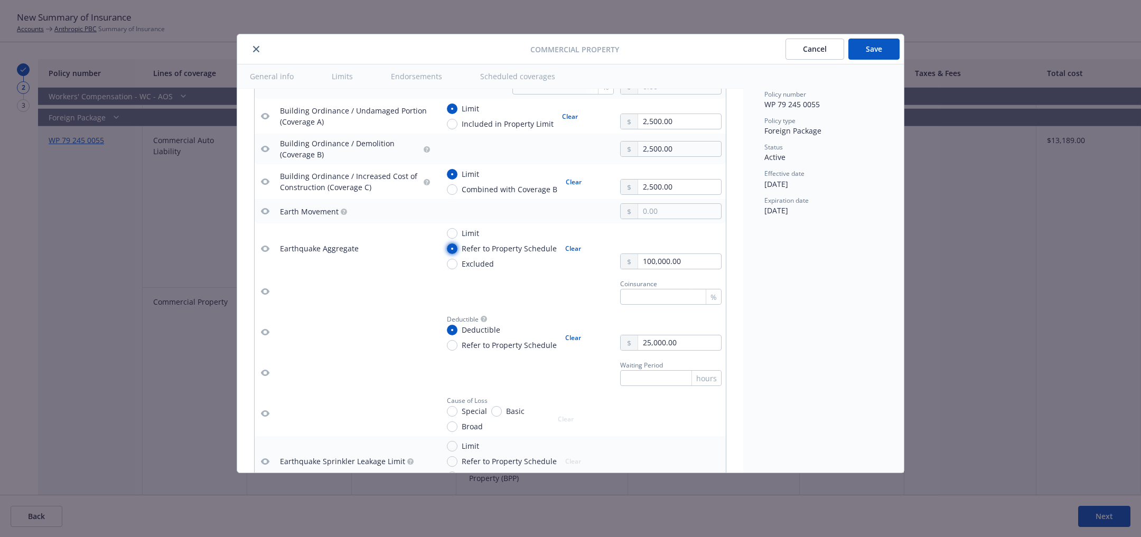
type textarea "x"
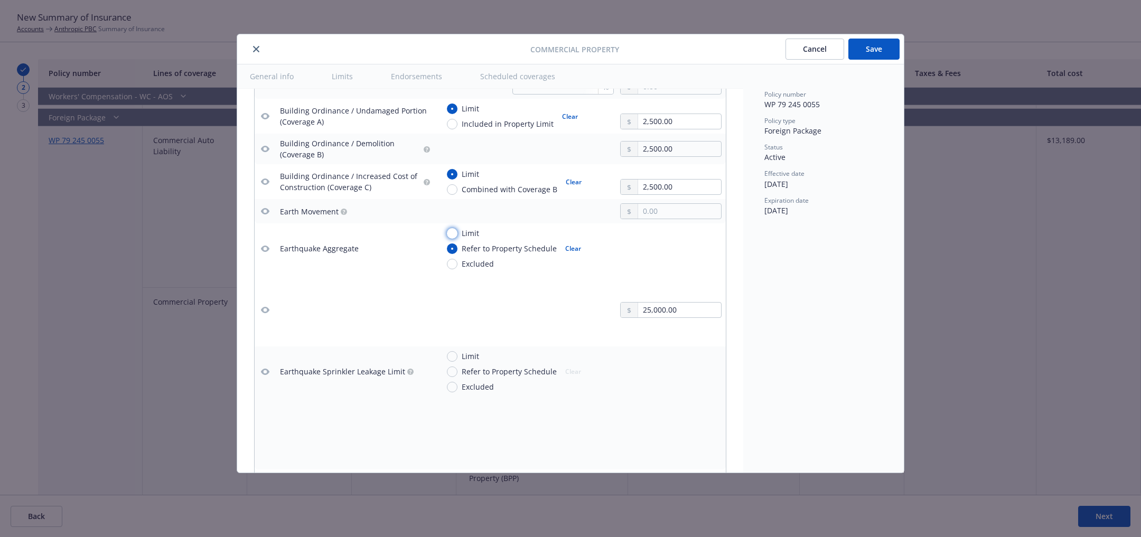
click at [450, 231] on input "Limit" at bounding box center [452, 233] width 11 height 11
radio input "true"
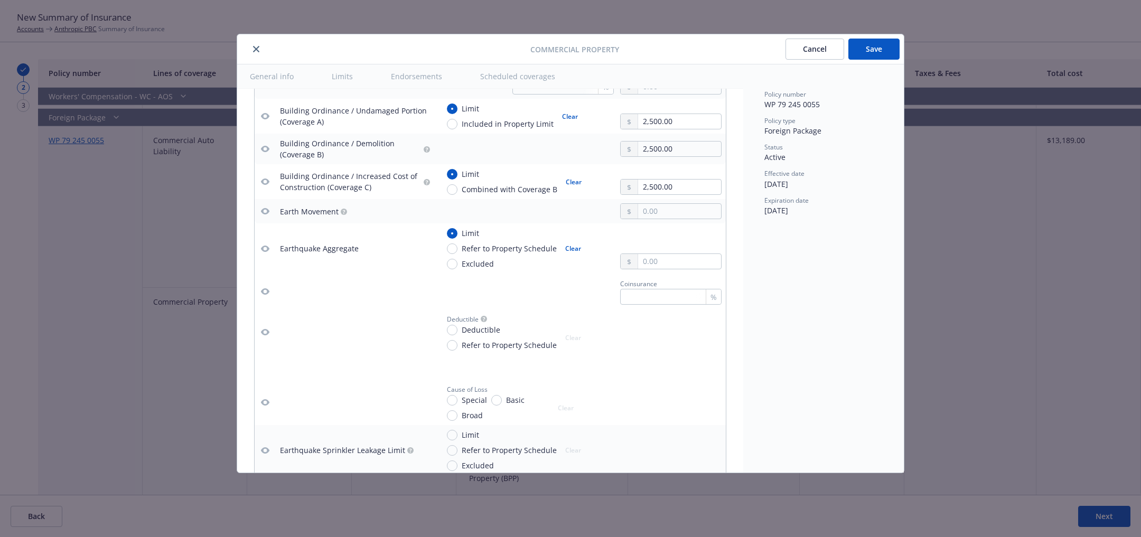
click at [800, 45] on button "Cancel" at bounding box center [815, 49] width 59 height 21
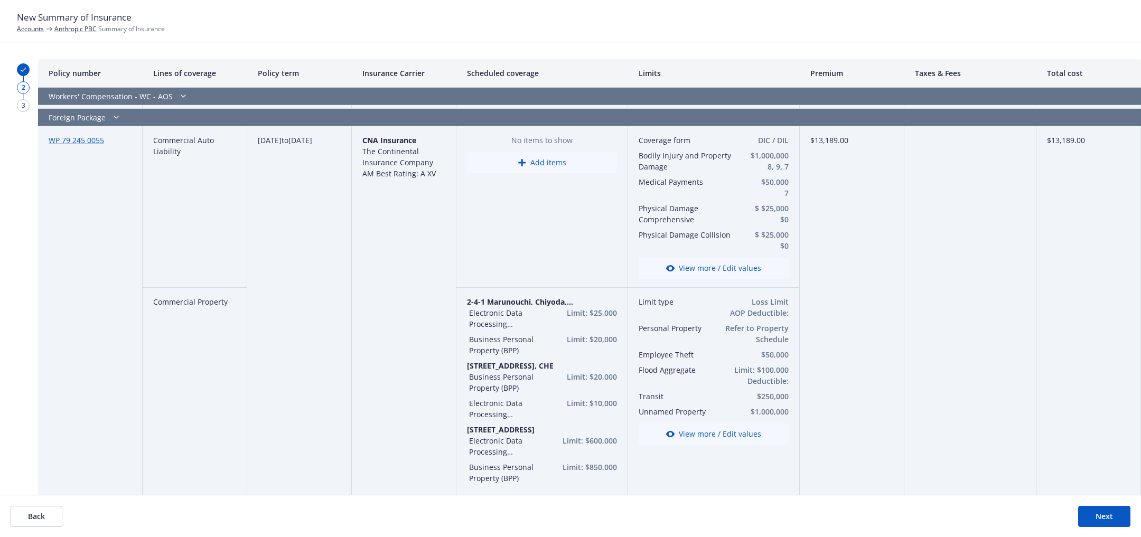
click at [726, 432] on button "View more / Edit values" at bounding box center [714, 434] width 150 height 21
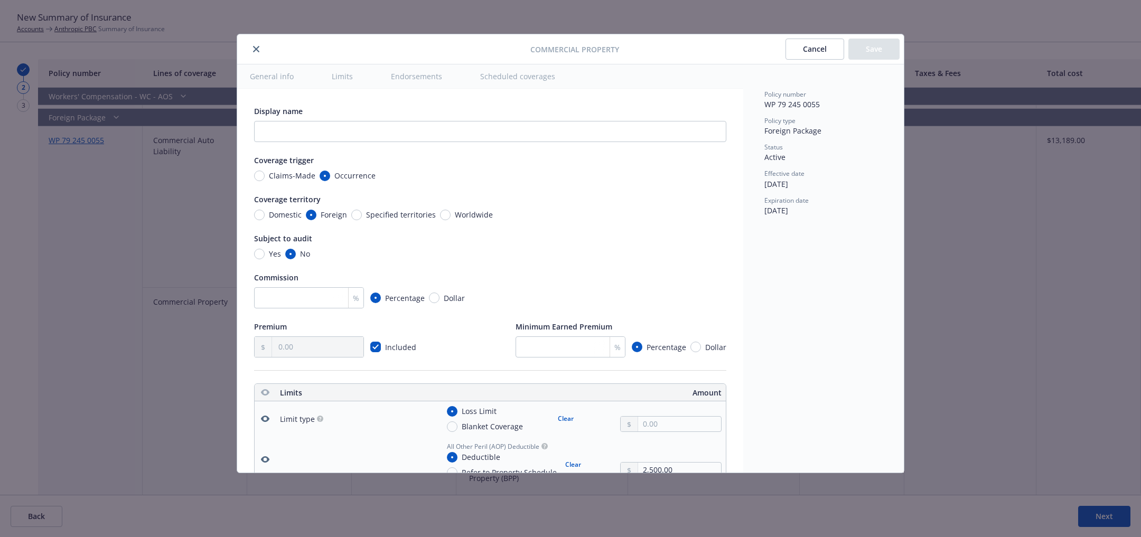
type textarea "x"
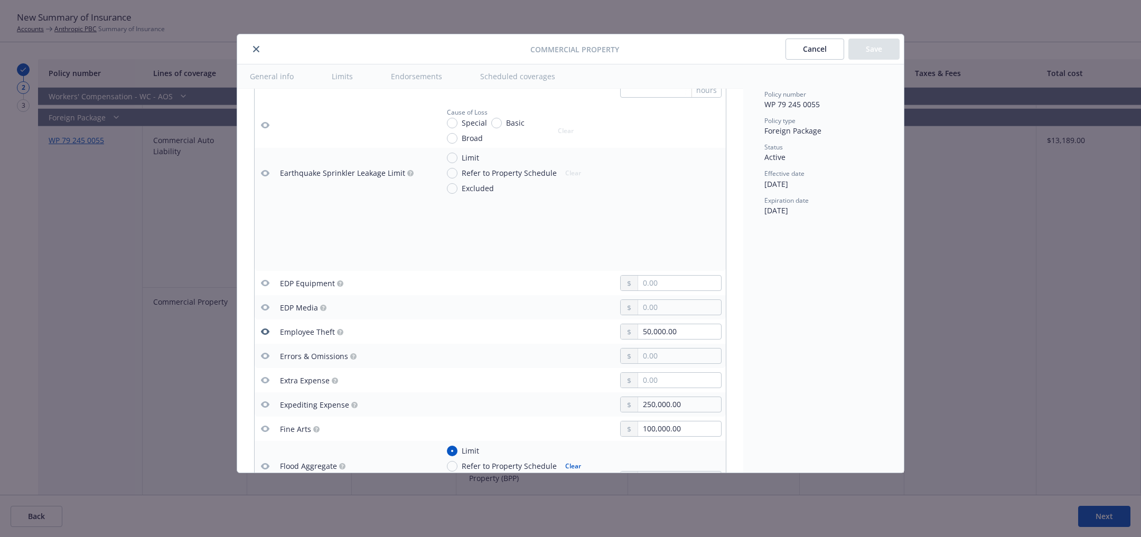
scroll to position [1029, 0]
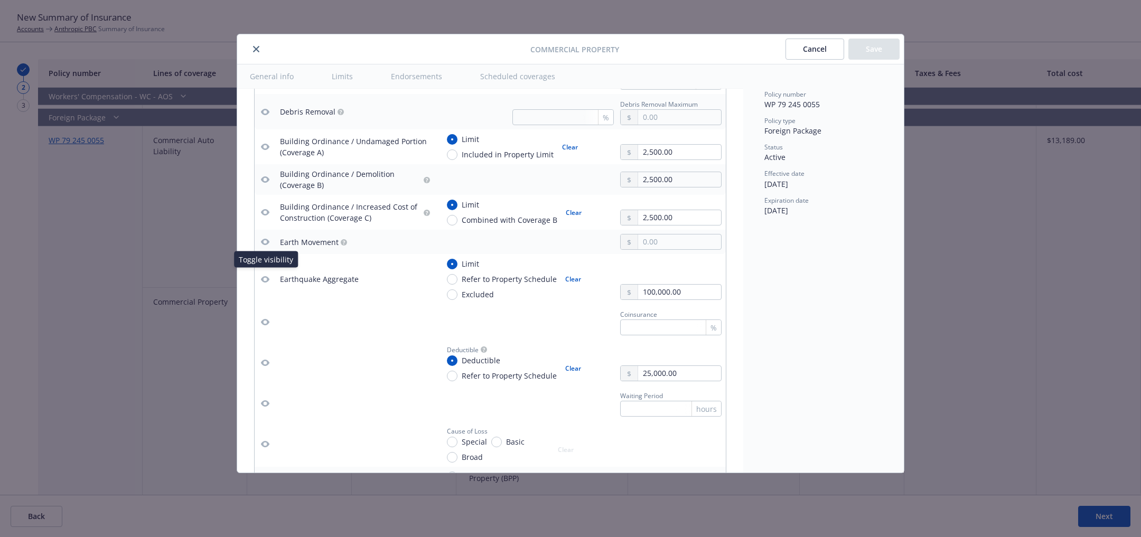
click at [264, 276] on icon "button" at bounding box center [265, 279] width 8 height 8
click at [267, 239] on icon "button" at bounding box center [265, 242] width 8 height 6
click at [266, 276] on icon "button" at bounding box center [265, 279] width 8 height 8
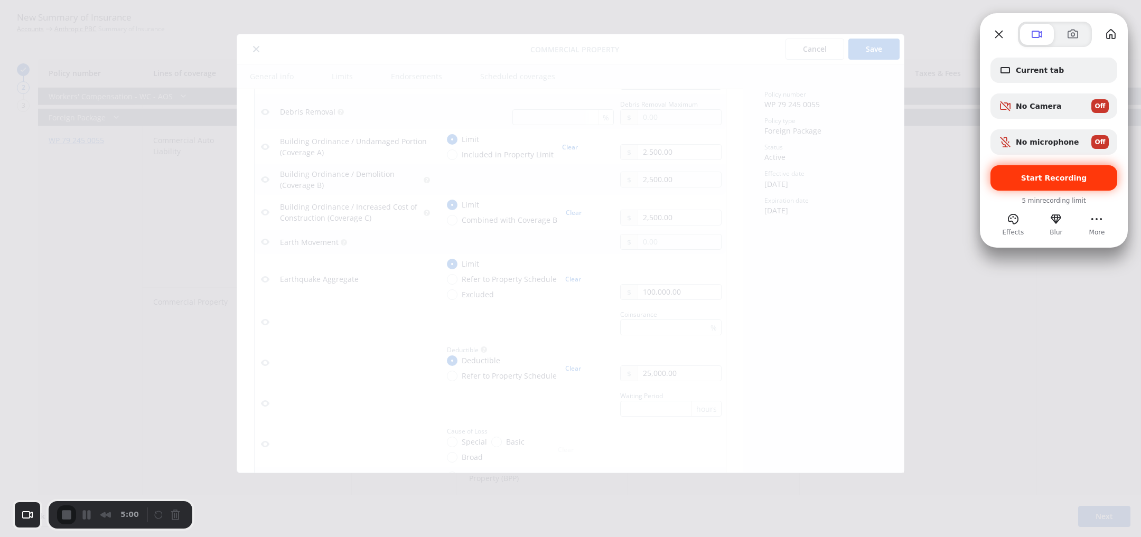
click at [1052, 185] on div "Start Recording" at bounding box center [1054, 177] width 127 height 25
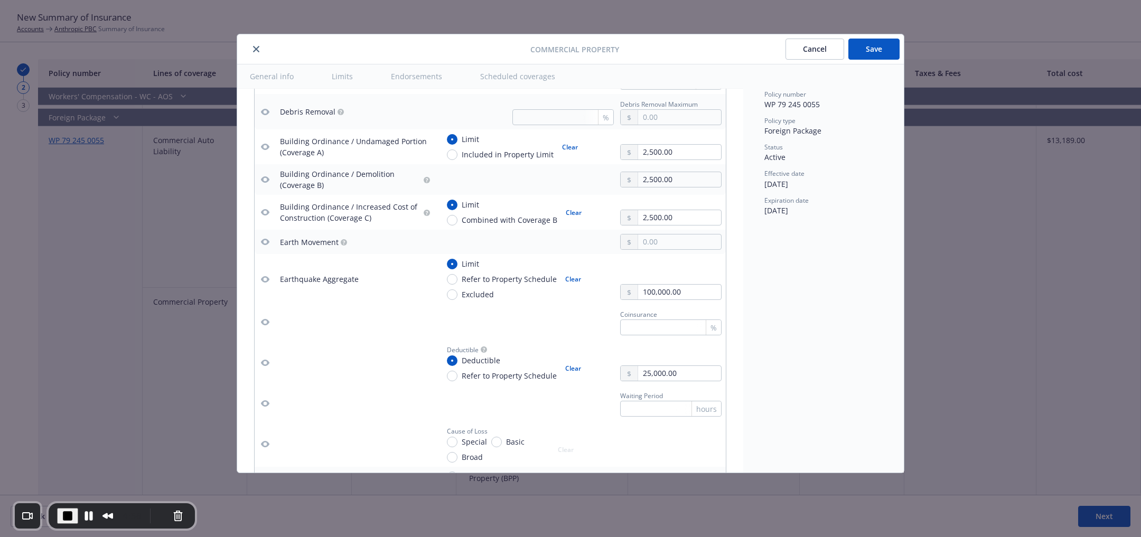
click at [267, 277] on icon "button" at bounding box center [265, 279] width 8 height 6
click at [266, 321] on icon "button" at bounding box center [265, 322] width 8 height 6
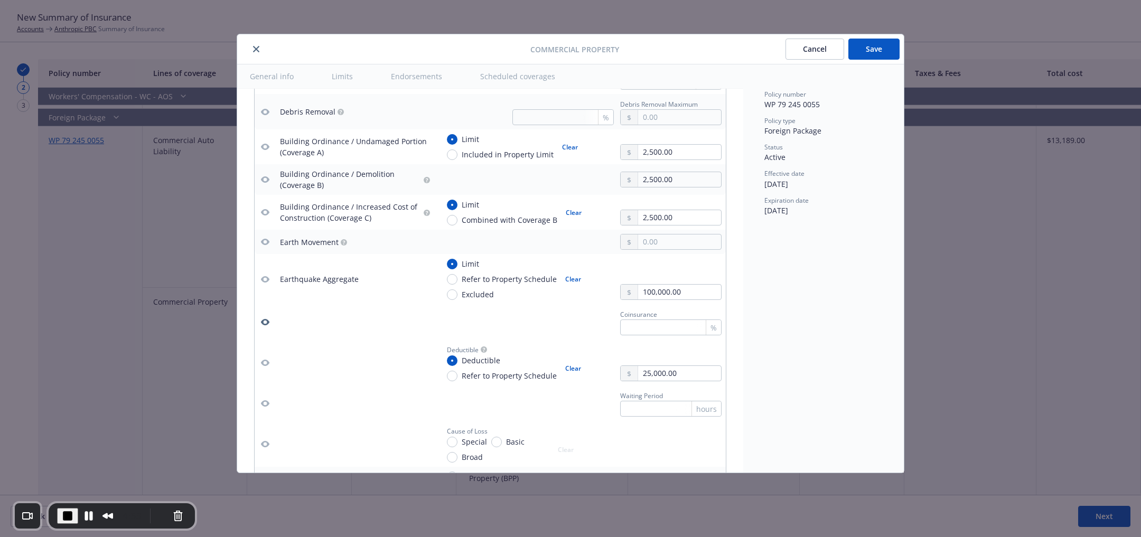
click at [266, 321] on icon "button" at bounding box center [265, 322] width 8 height 6
click at [266, 361] on icon "button" at bounding box center [265, 363] width 8 height 6
click at [266, 276] on icon "button" at bounding box center [265, 279] width 8 height 6
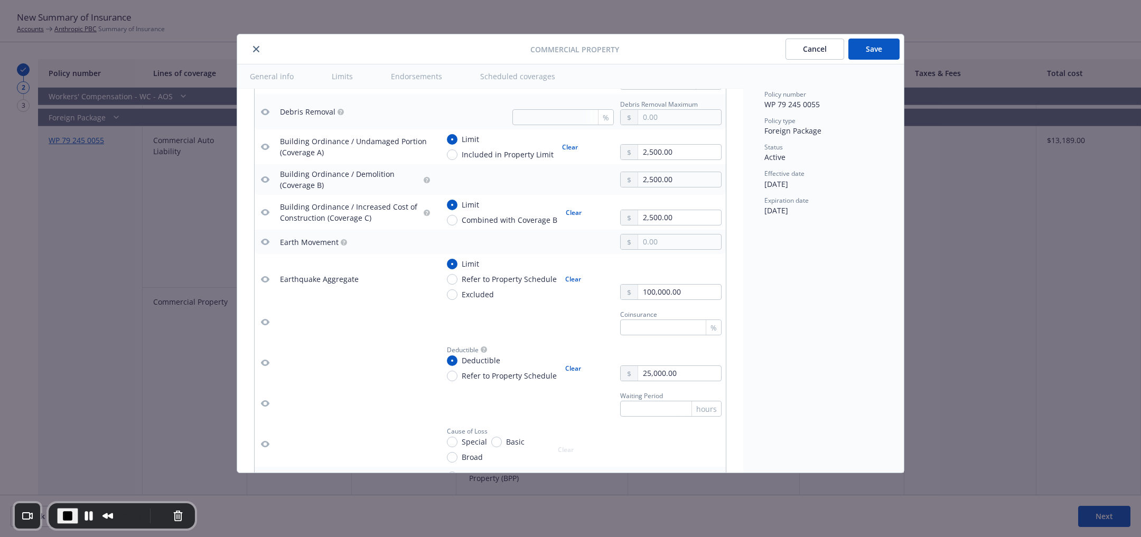
click at [266, 276] on icon "button" at bounding box center [265, 279] width 8 height 6
click at [265, 278] on icon "button" at bounding box center [265, 279] width 8 height 6
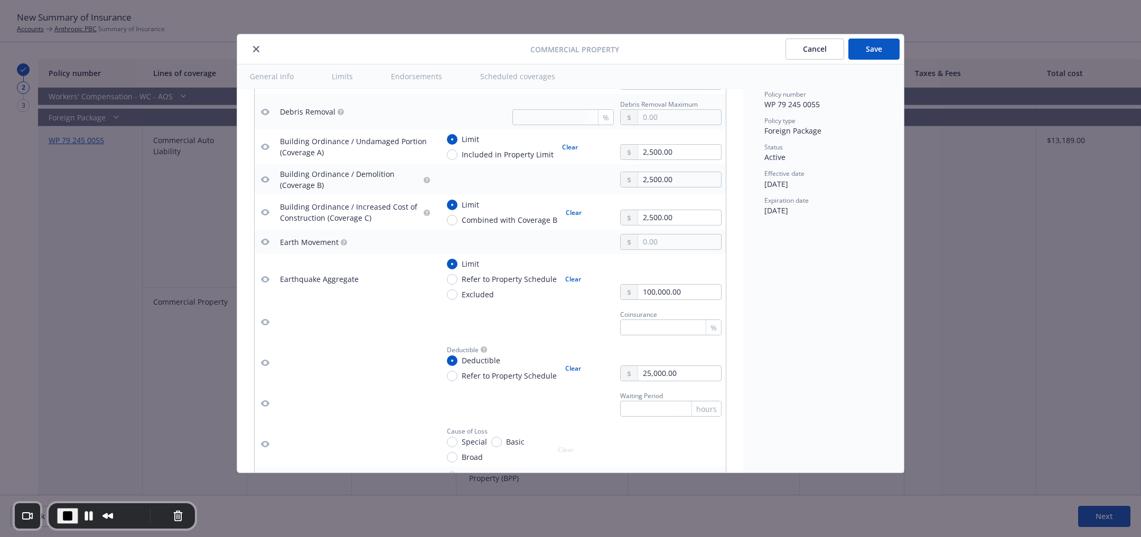
click at [265, 278] on icon "button" at bounding box center [265, 279] width 8 height 6
click at [266, 241] on icon "button" at bounding box center [265, 242] width 8 height 6
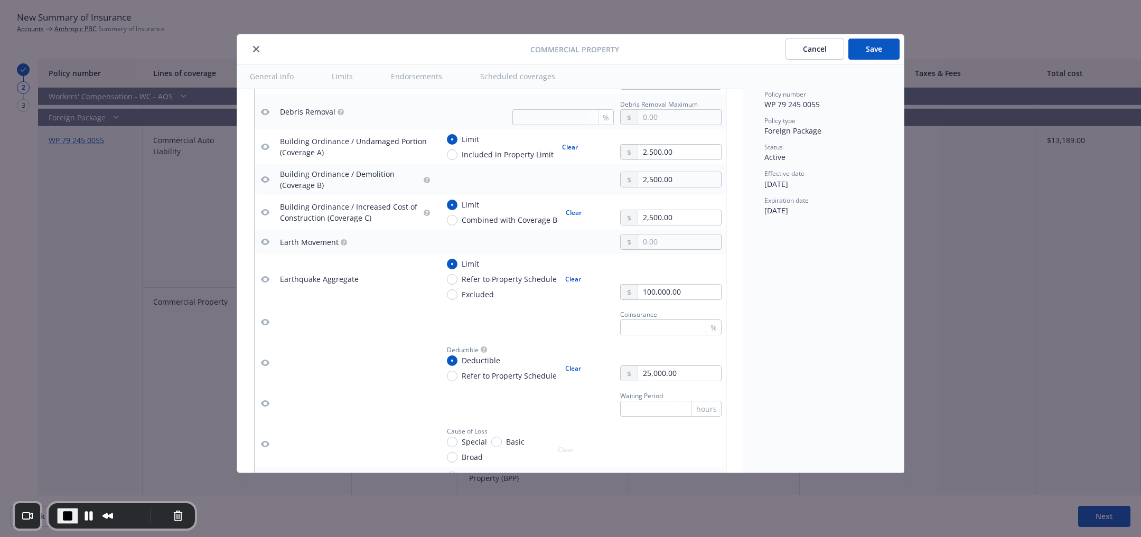
click at [266, 277] on icon "button" at bounding box center [265, 279] width 8 height 6
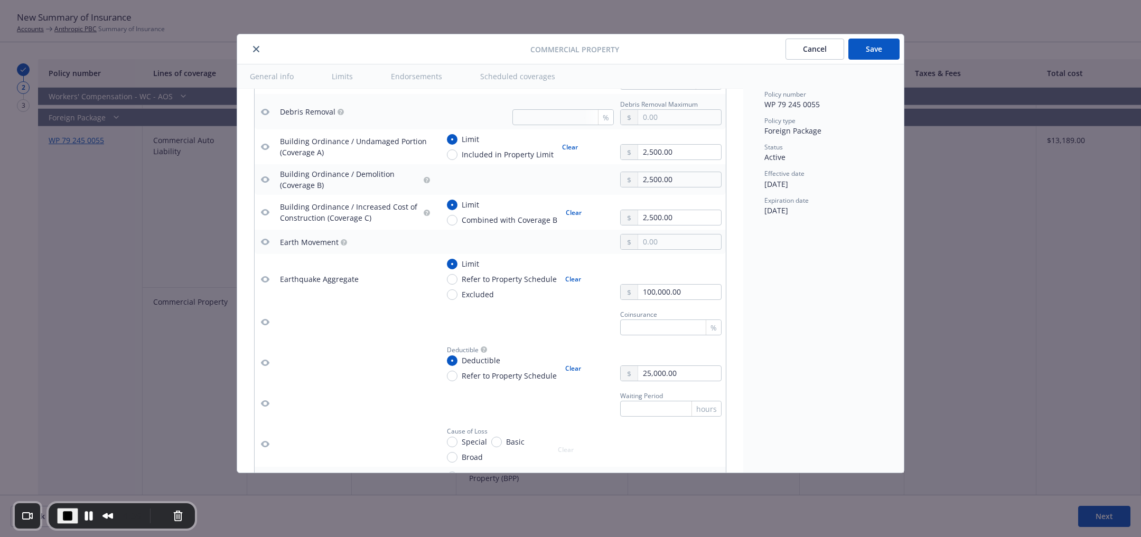
click at [814, 45] on button "Cancel" at bounding box center [815, 49] width 59 height 21
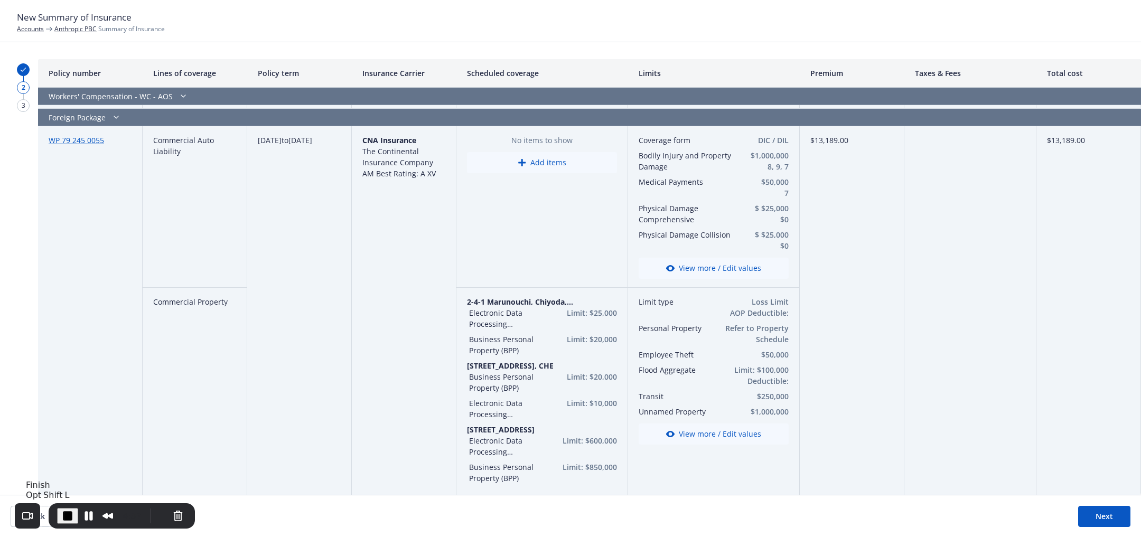
click at [63, 521] on span "End Recording" at bounding box center [67, 516] width 13 height 13
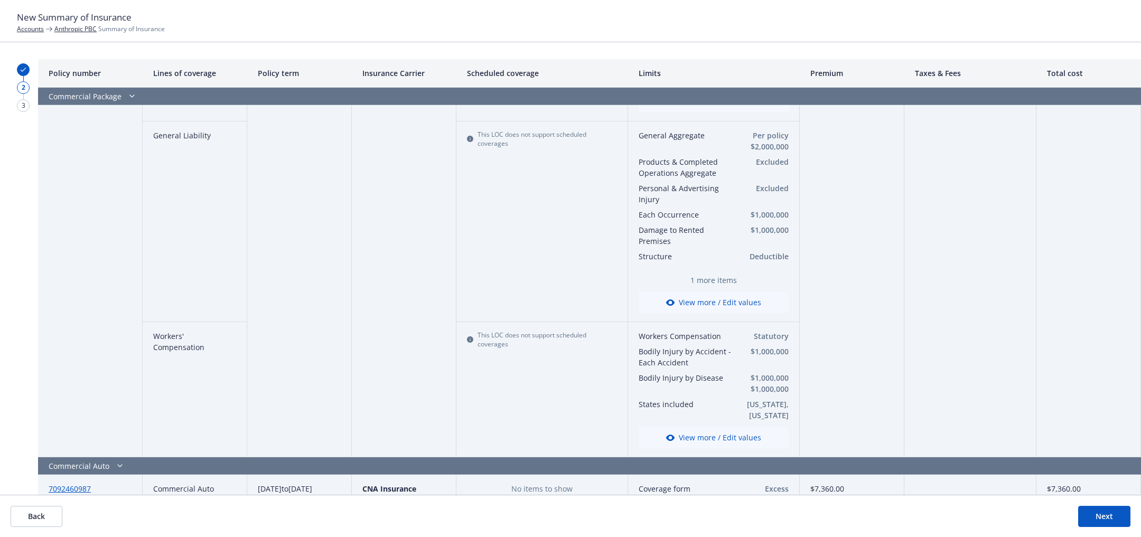
scroll to position [0, 0]
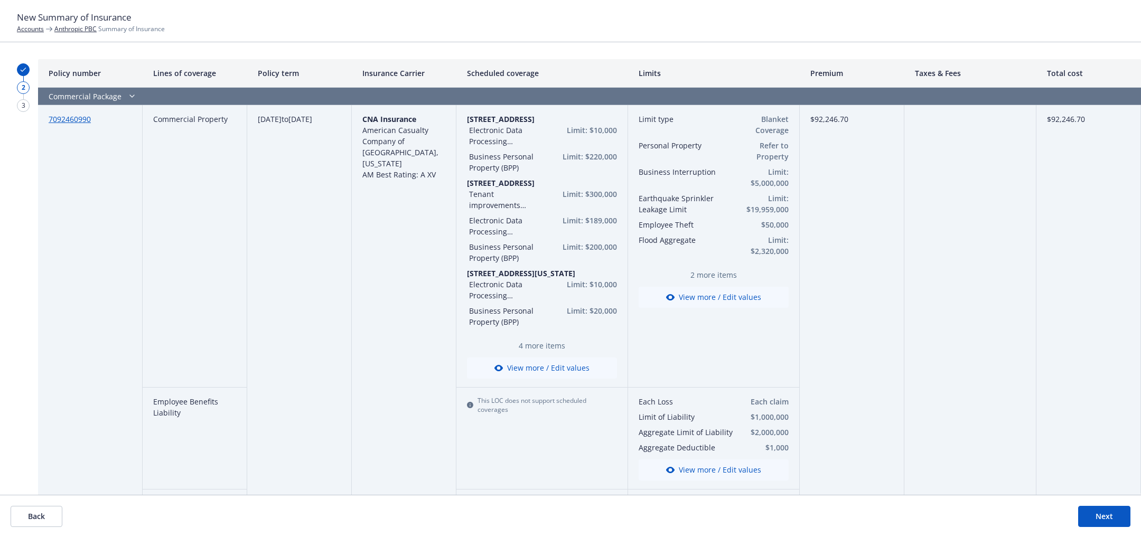
click at [31, 521] on button "Back" at bounding box center [37, 516] width 52 height 21
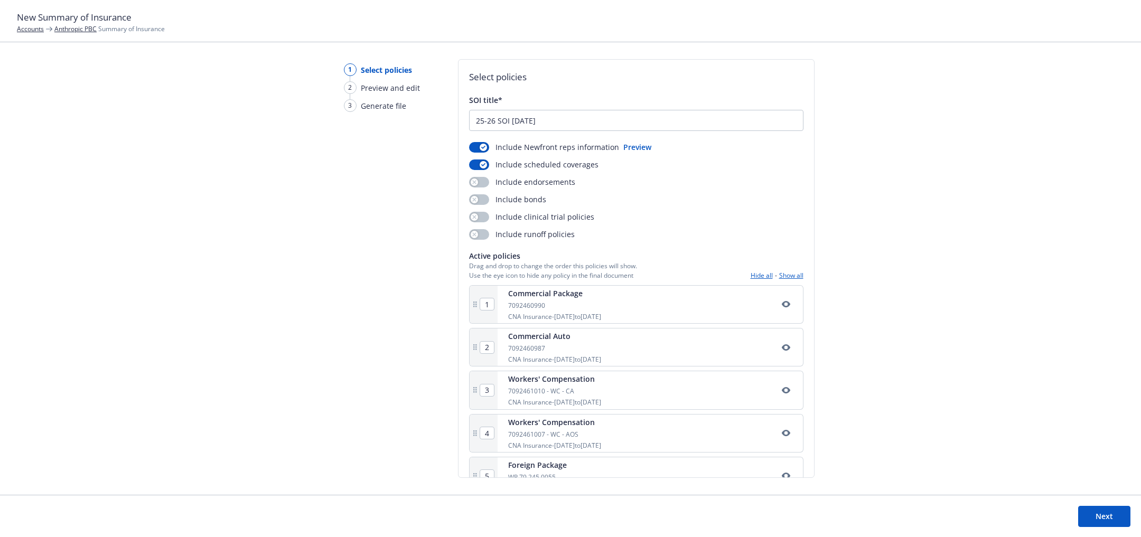
click at [1119, 509] on button "Next" at bounding box center [1104, 516] width 52 height 21
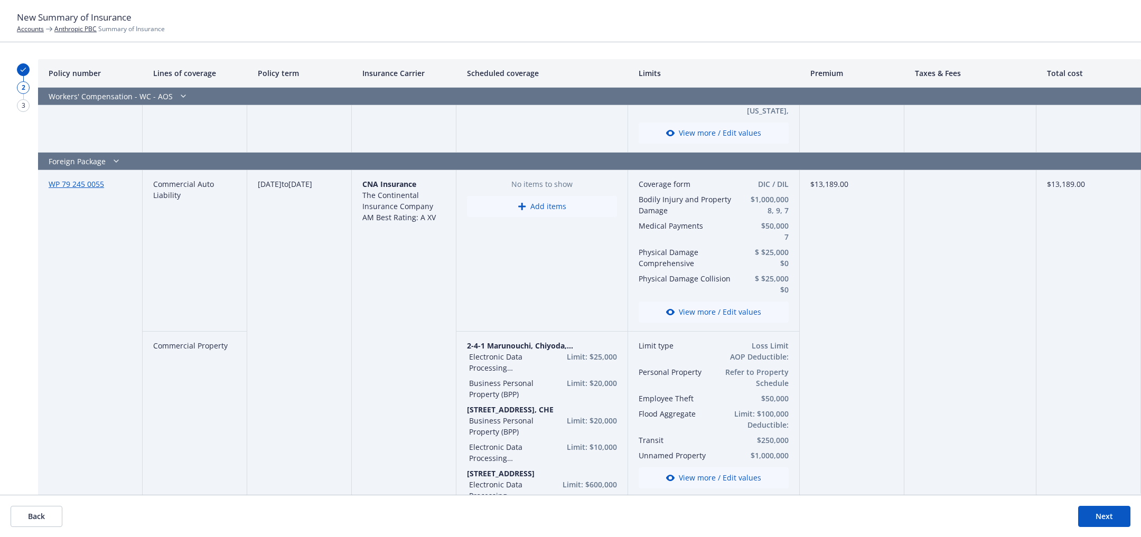
scroll to position [1137, 0]
